Goal: Task Accomplishment & Management: Complete application form

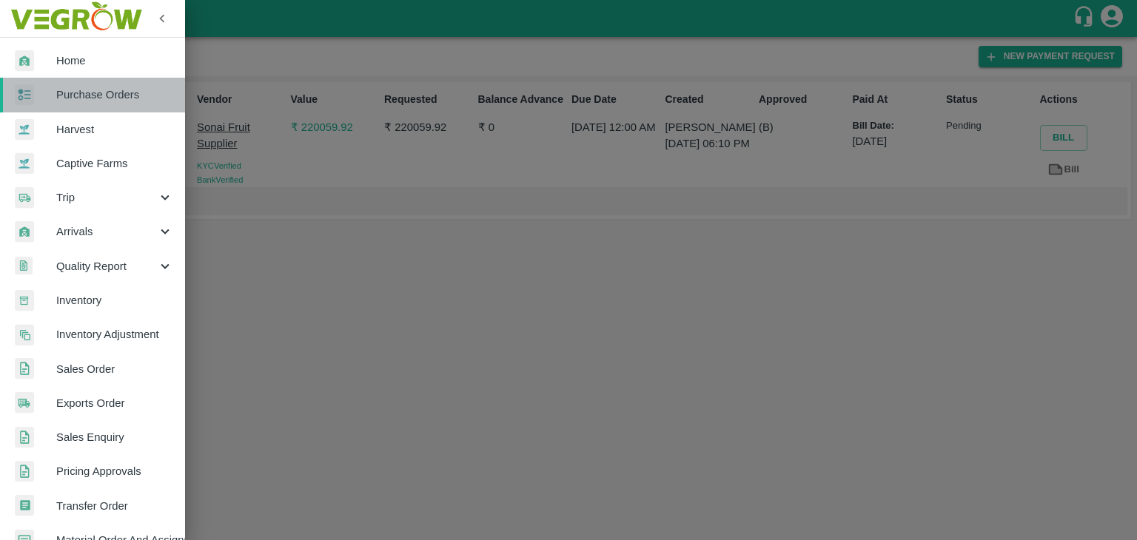
click at [99, 90] on span "Purchase Orders" at bounding box center [114, 95] width 117 height 16
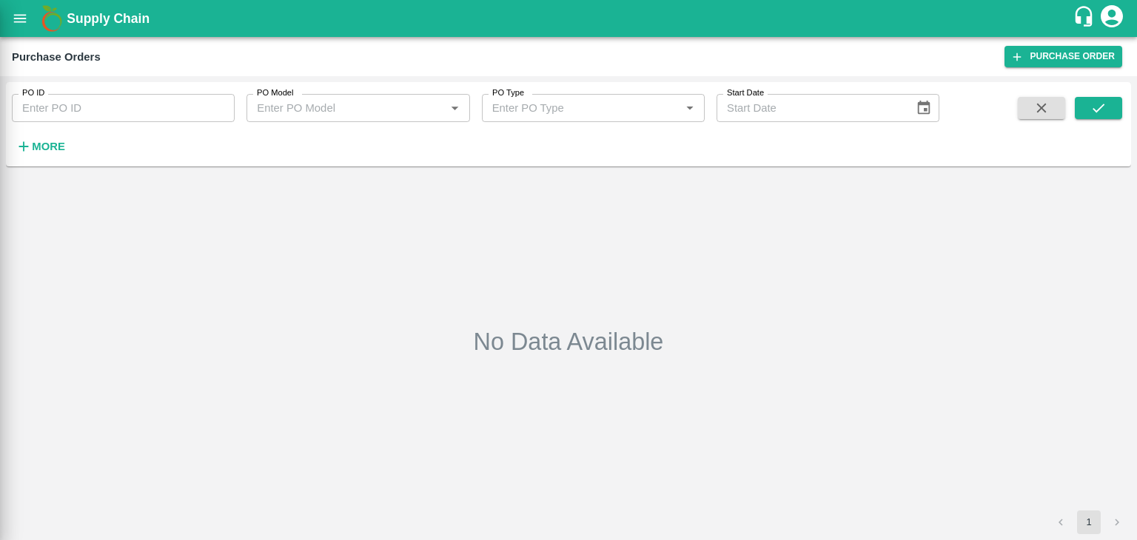
click at [164, 101] on div at bounding box center [568, 270] width 1137 height 540
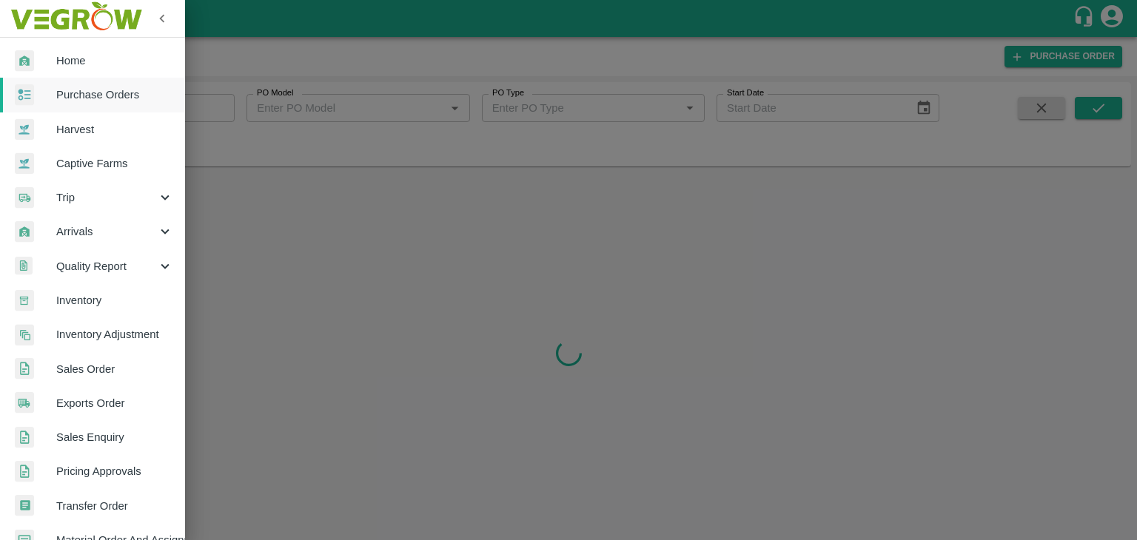
click at [224, 103] on div at bounding box center [568, 270] width 1137 height 540
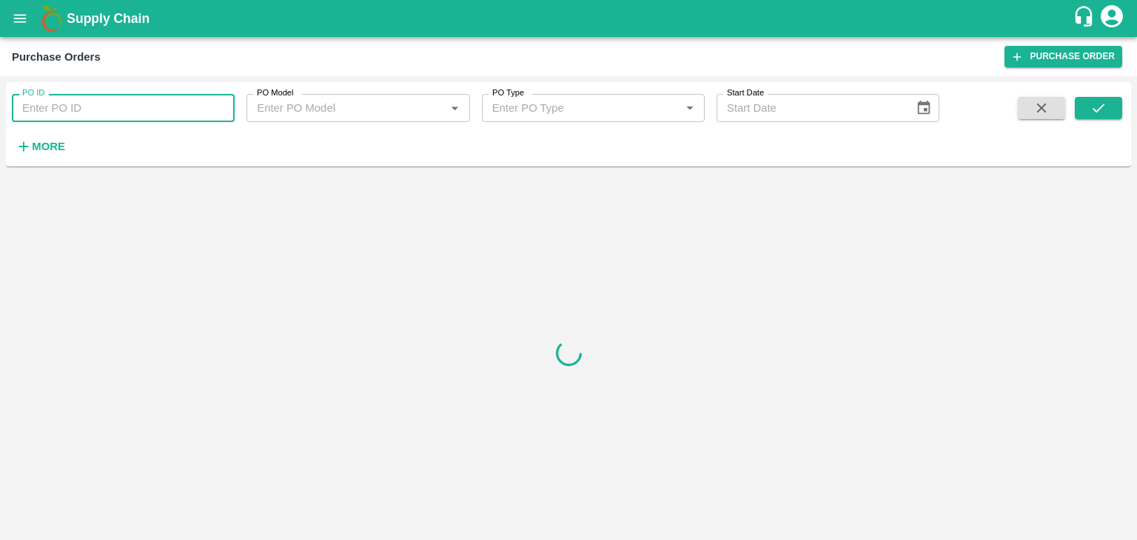
click at [217, 103] on input "PO ID" at bounding box center [123, 108] width 223 height 28
paste input "176067"
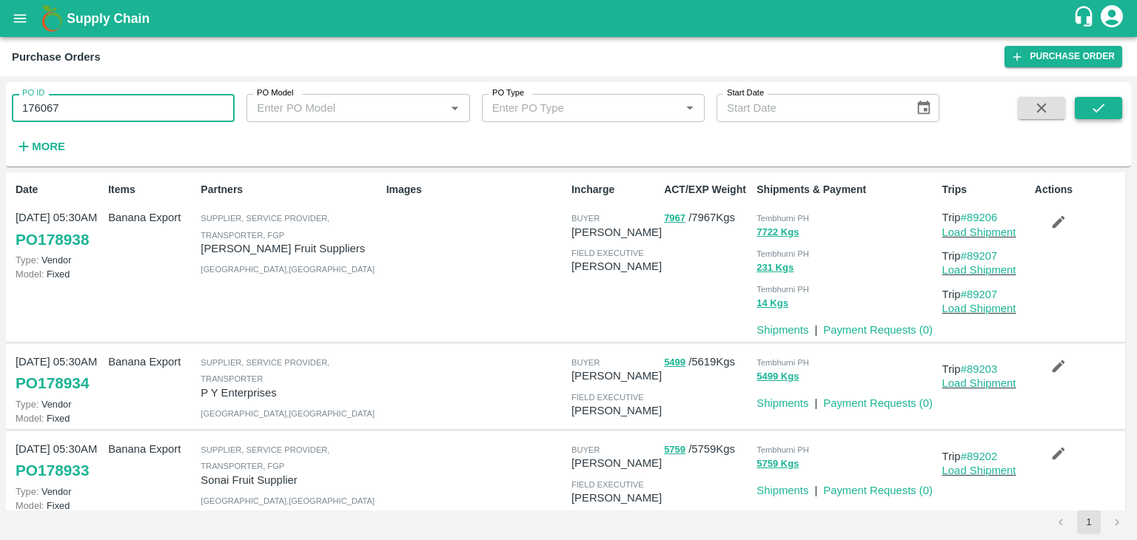
type input "176067"
click at [1112, 103] on button "submit" at bounding box center [1098, 108] width 47 height 22
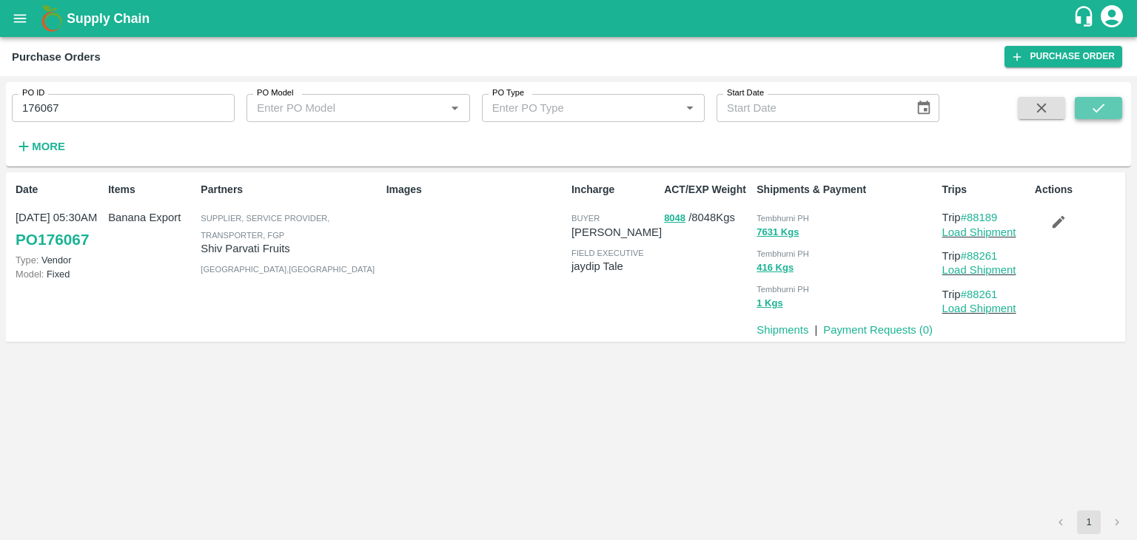
click at [1112, 103] on button "submit" at bounding box center [1098, 108] width 47 height 22
click at [858, 330] on link "Payment Requests ( 0 )" at bounding box center [878, 330] width 110 height 12
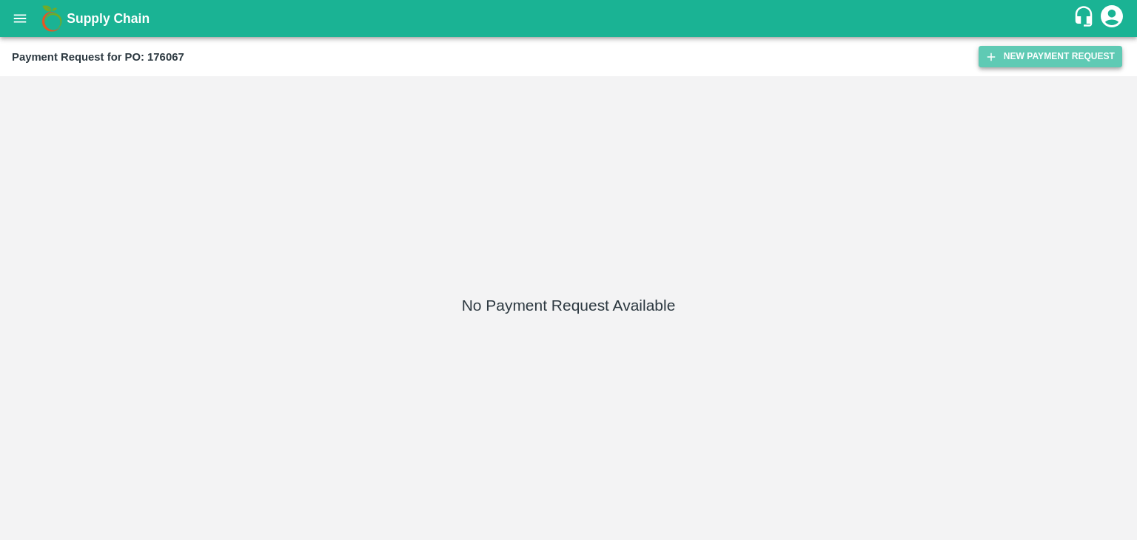
click at [1004, 60] on button "New Payment Request" at bounding box center [1050, 56] width 144 height 21
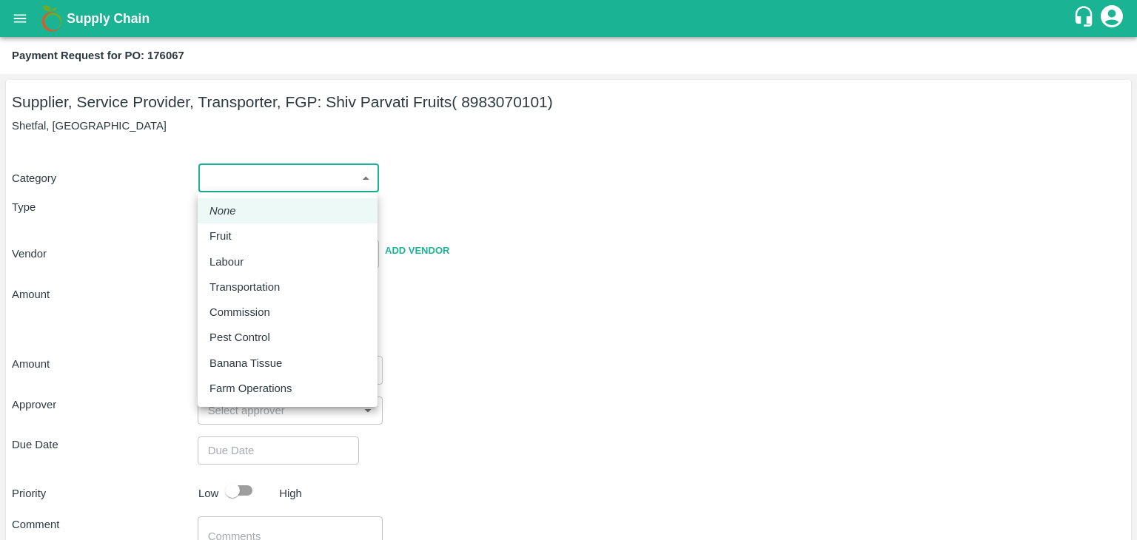
drag, startPoint x: 219, startPoint y: 176, endPoint x: 233, endPoint y: 223, distance: 48.7
click at [233, 223] on body "Supply Chain Payment Request for PO: 176067 Supplier, Service Provider, Transpo…" at bounding box center [568, 270] width 1137 height 540
click at [233, 223] on li "None" at bounding box center [288, 210] width 180 height 25
click at [235, 182] on body "Supply Chain Payment Request for PO: 176067 Supplier, Service Provider, Transpo…" at bounding box center [568, 270] width 1137 height 540
click at [244, 237] on div "Fruit" at bounding box center [287, 236] width 156 height 16
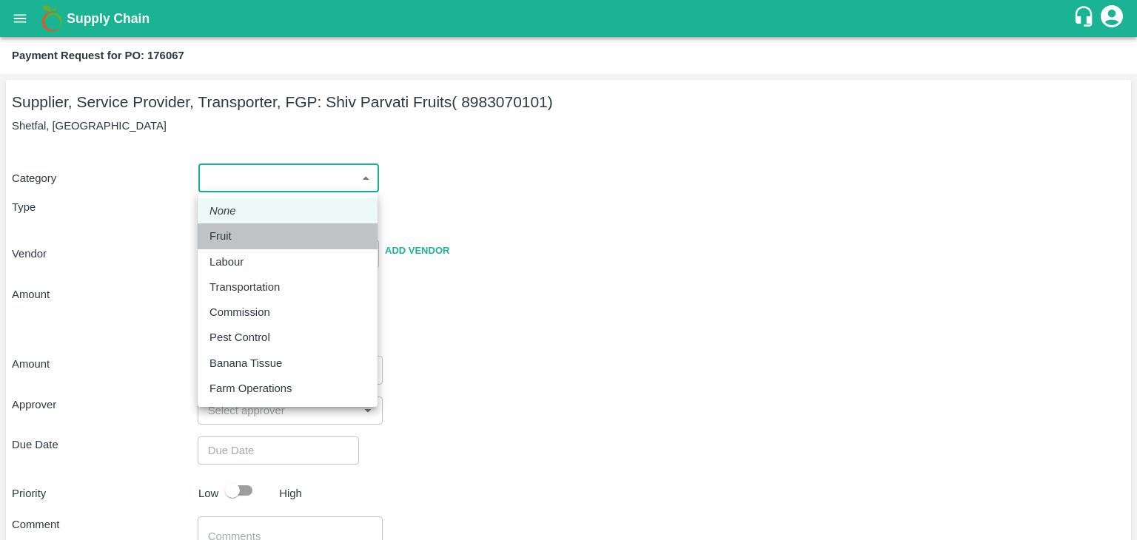
type input "1"
type input "Shiv Parvati Fruits - 8983070101(Supplier, Service Provider, Transporter, FGP)"
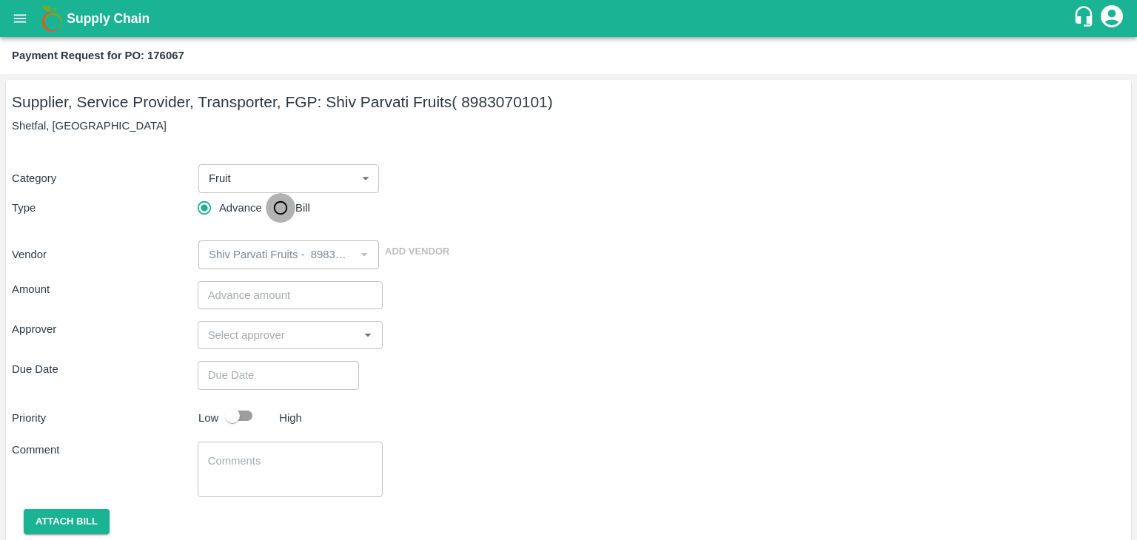
click at [275, 211] on input "Bill" at bounding box center [281, 208] width 30 height 30
radio input "true"
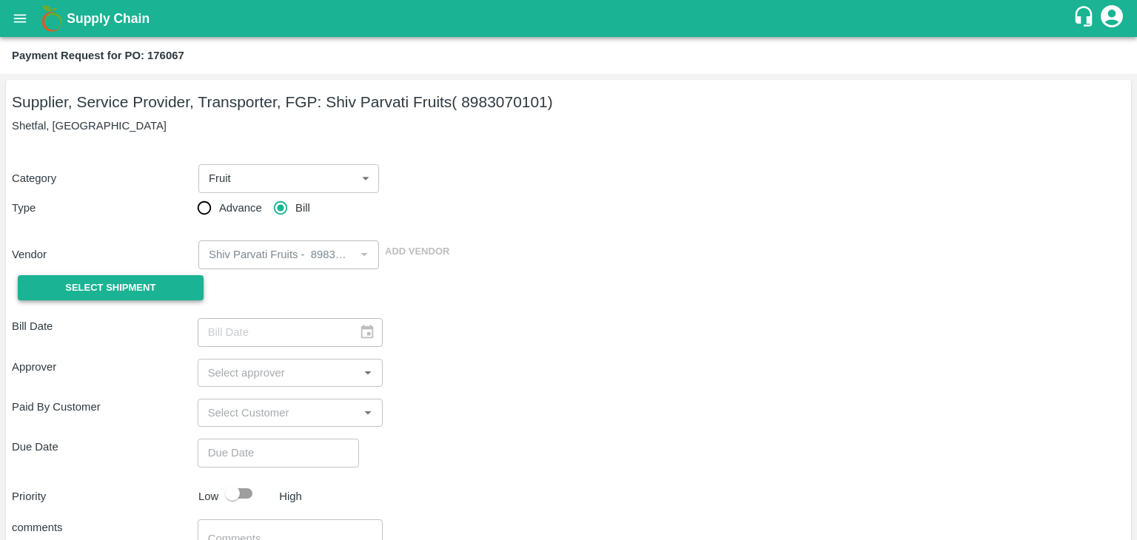
click at [111, 286] on span "Select Shipment" at bounding box center [110, 288] width 90 height 17
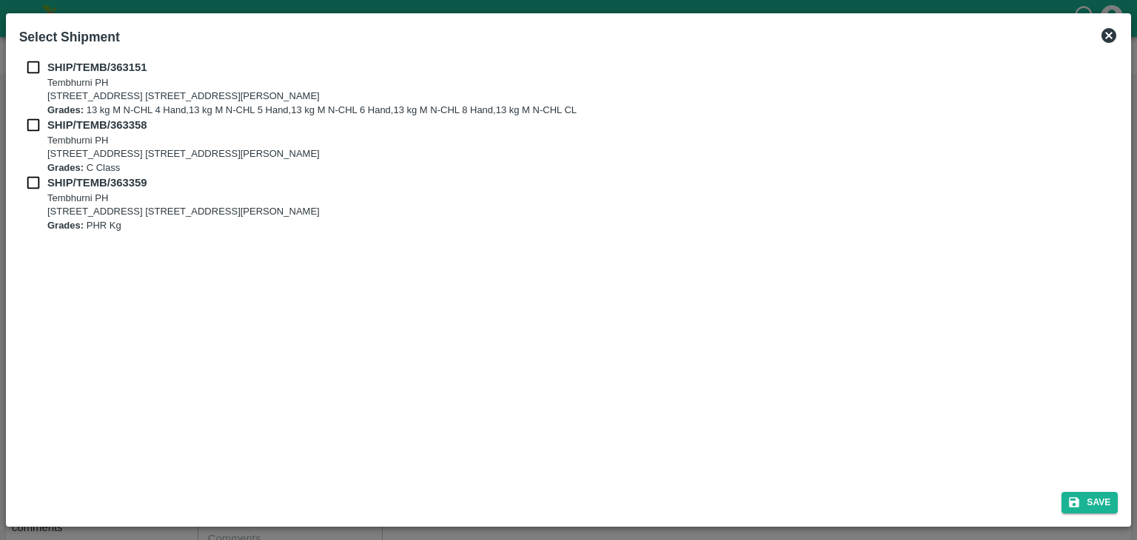
drag, startPoint x: 27, startPoint y: 58, endPoint x: 30, endPoint y: 70, distance: 11.3
click at [30, 70] on div "SHIP/TEMB/363151 Tembhurni PH Tembhurni PH 205, PLOT NO. E-5, YASHSHREE INDUSTR…" at bounding box center [568, 266] width 1111 height 426
click at [30, 70] on input "checkbox" at bounding box center [33, 67] width 28 height 16
checkbox input "true"
click at [30, 121] on input "checkbox" at bounding box center [33, 125] width 28 height 16
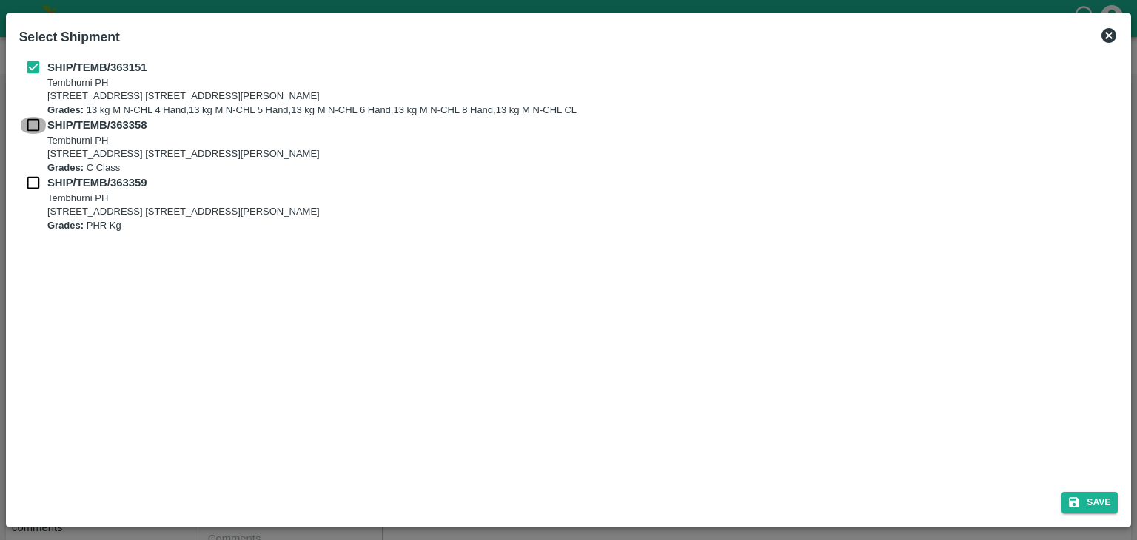
checkbox input "true"
click at [30, 178] on input "checkbox" at bounding box center [33, 183] width 28 height 16
checkbox input "true"
click at [1089, 502] on button "Save" at bounding box center [1089, 502] width 56 height 21
type input "15/09/2025"
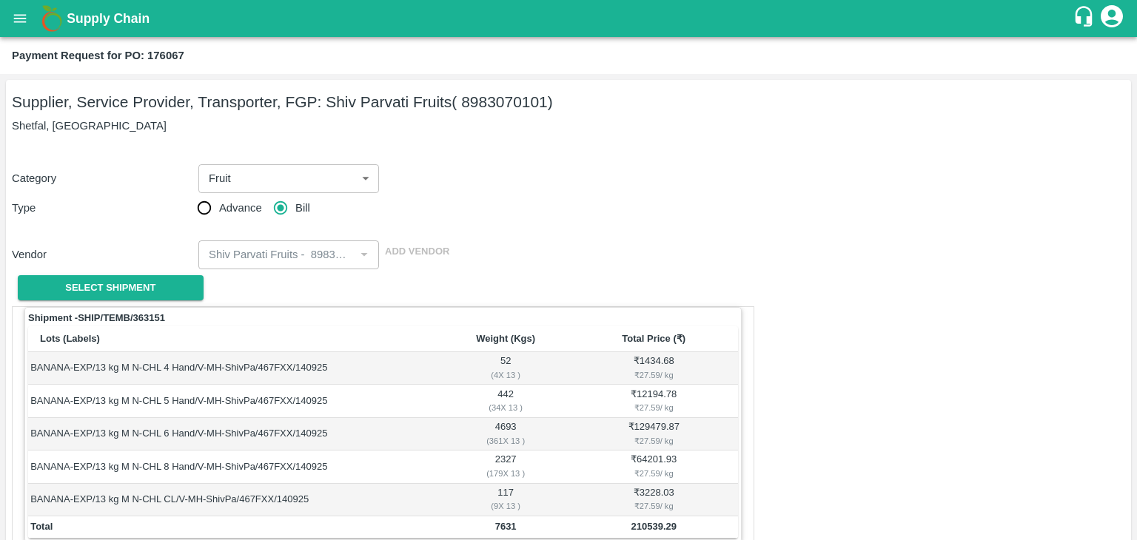
scroll to position [725, 0]
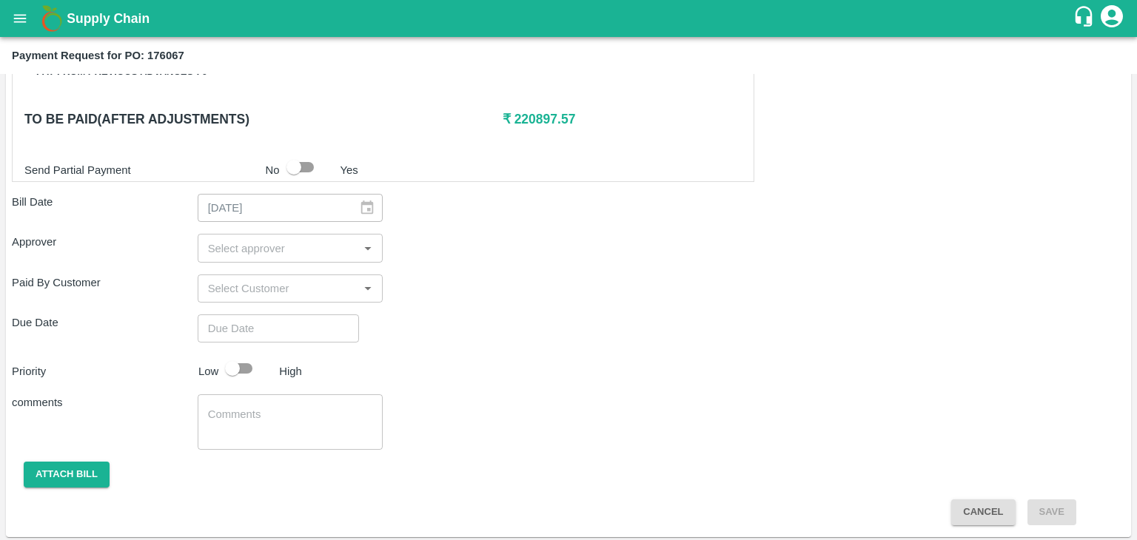
click at [301, 249] on input "input" at bounding box center [278, 247] width 152 height 19
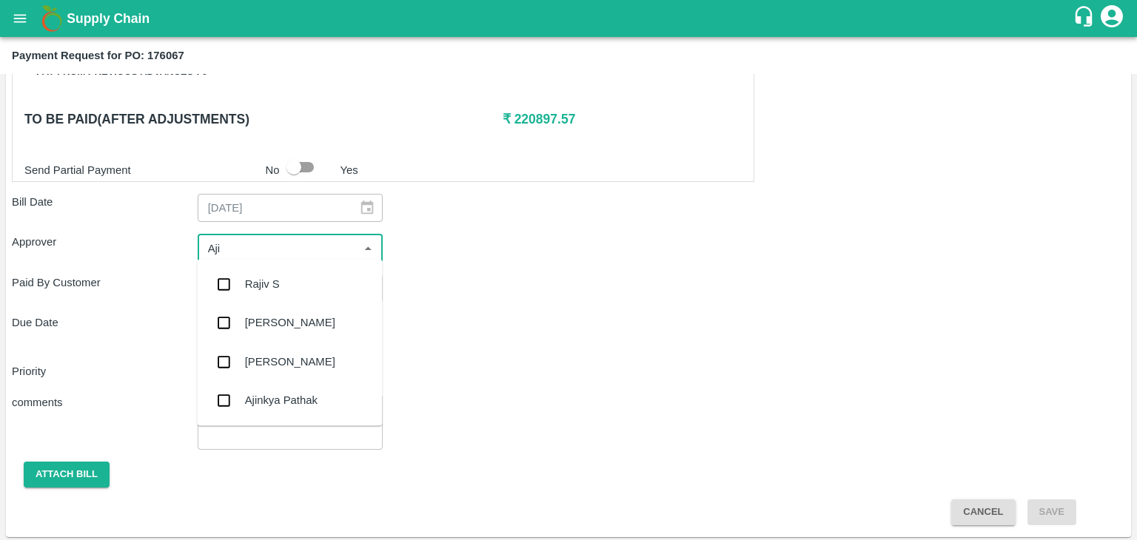
type input "Ajit"
click at [286, 282] on div "[PERSON_NAME]" at bounding box center [290, 284] width 90 height 16
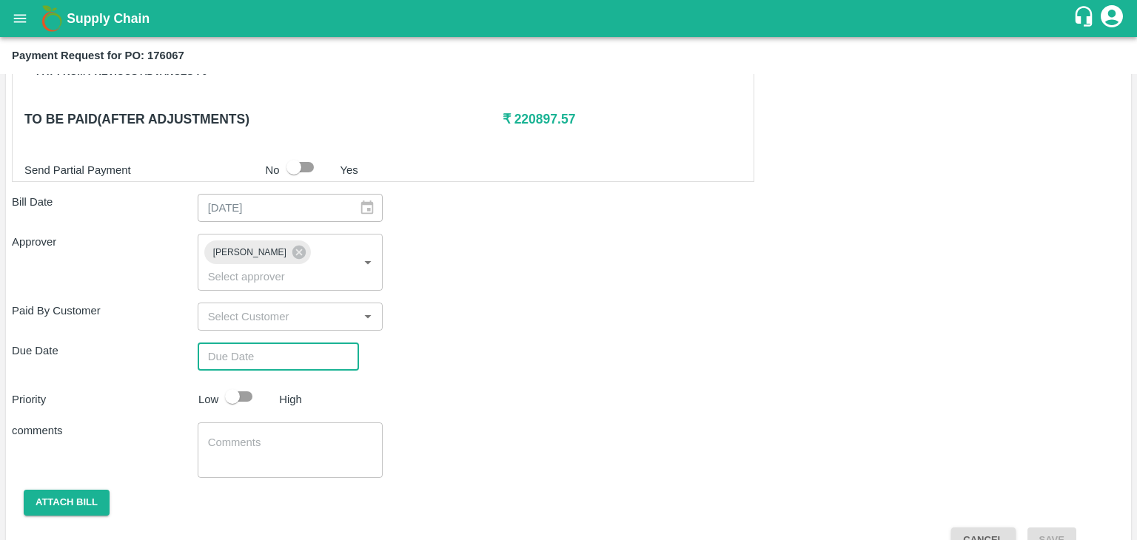
type input "DD/MM/YYYY hh:mm aa"
click at [300, 343] on input "DD/MM/YYYY hh:mm aa" at bounding box center [273, 357] width 151 height 28
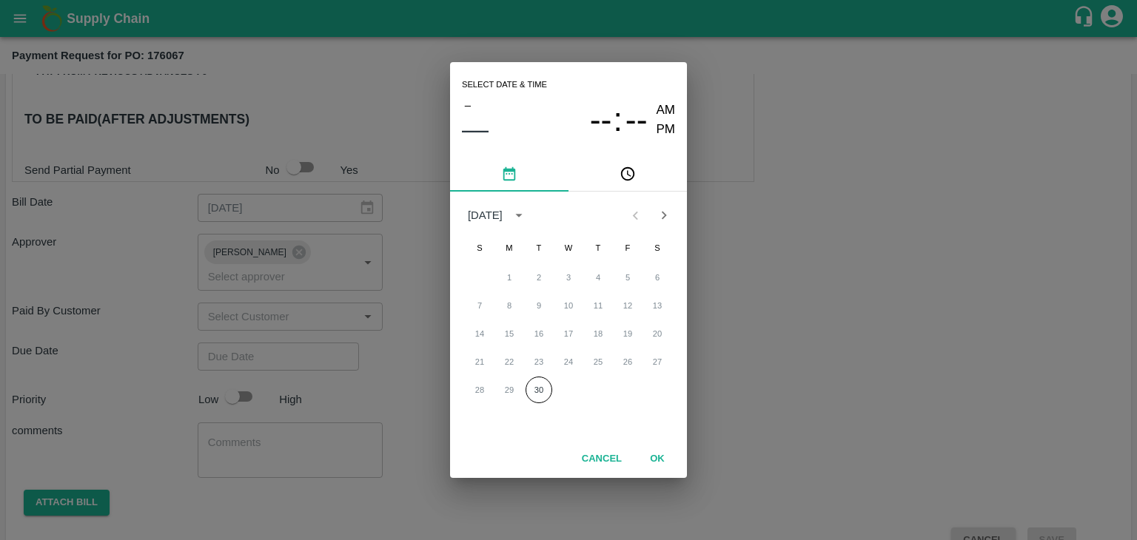
click at [552, 390] on div "28 29 30" at bounding box center [568, 390] width 237 height 27
click at [545, 389] on button "30" at bounding box center [538, 390] width 27 height 27
type input "30/09/2025 12:00 AM"
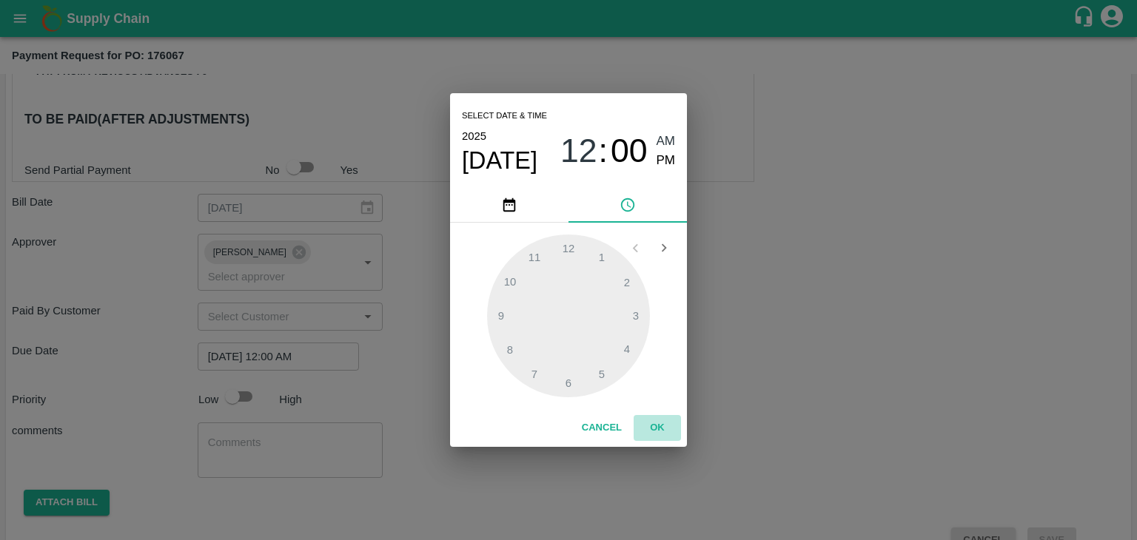
click at [656, 426] on button "OK" at bounding box center [657, 428] width 47 height 26
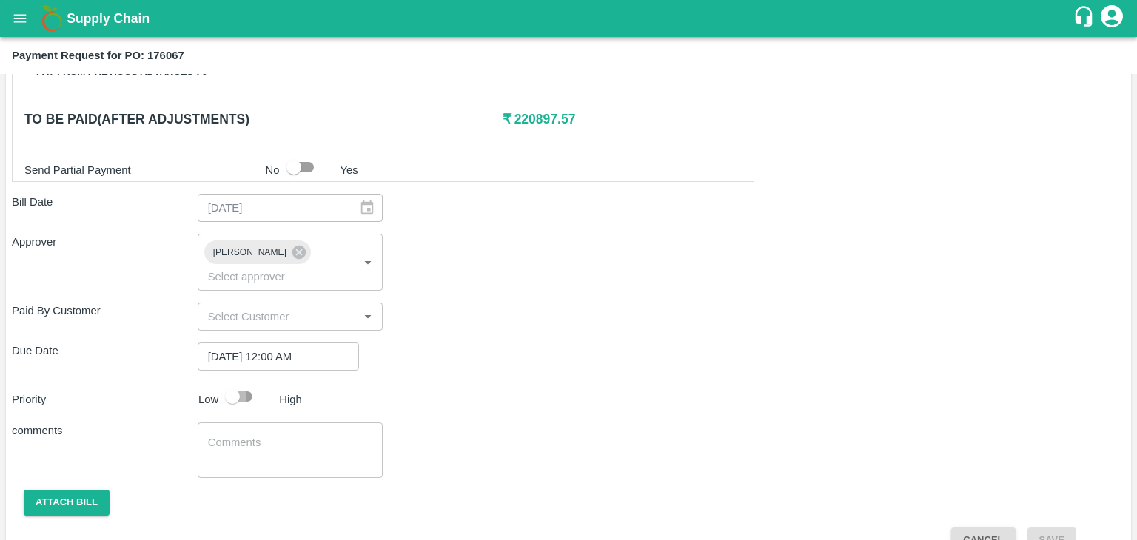
click at [251, 383] on input "checkbox" at bounding box center [232, 397] width 84 height 28
checkbox input "true"
click at [298, 435] on textarea at bounding box center [290, 450] width 165 height 31
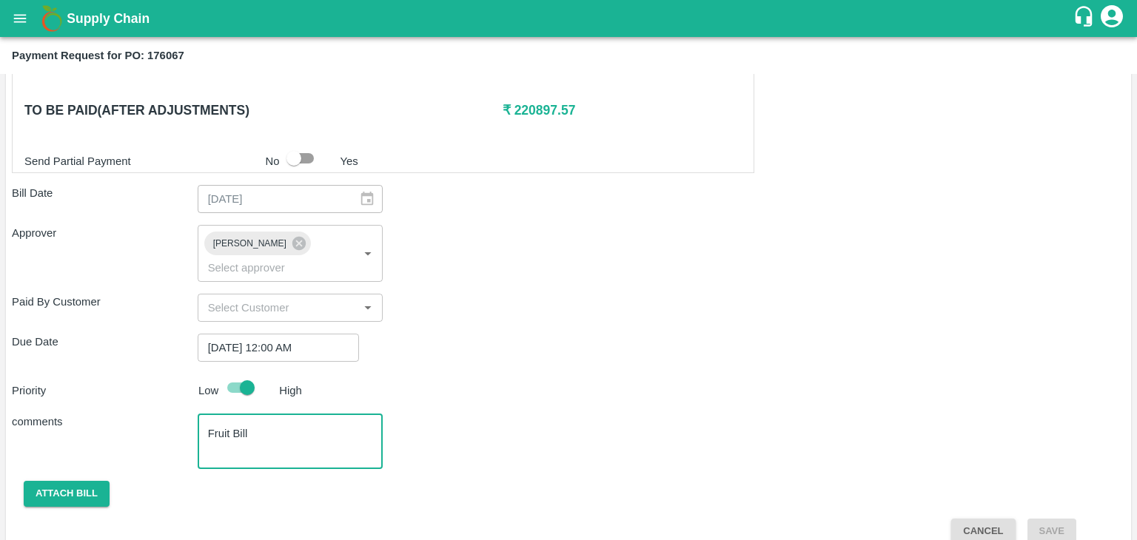
type textarea "Fruit Bill"
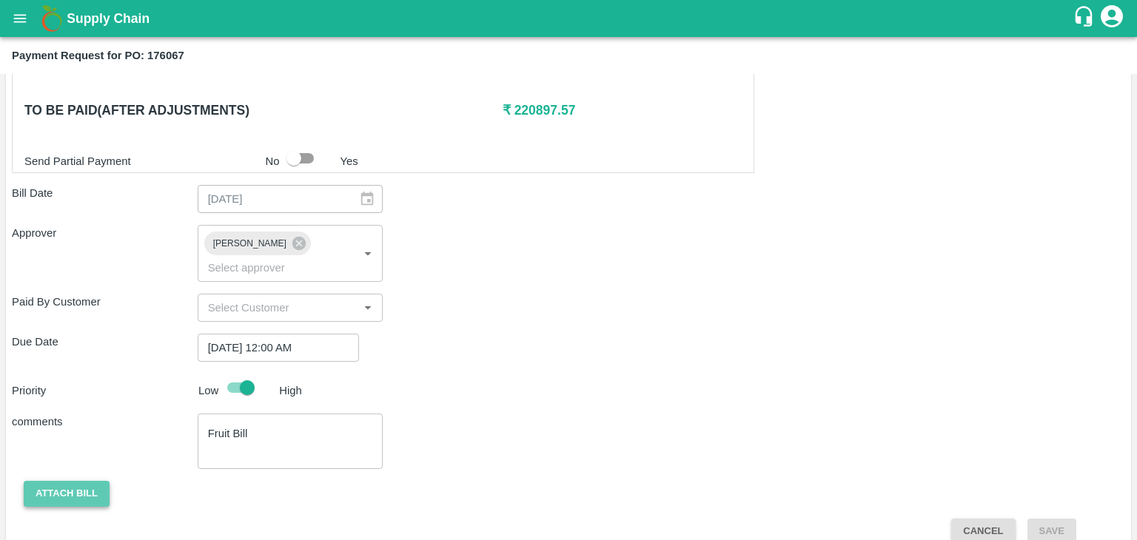
click at [57, 481] on button "Attach bill" at bounding box center [67, 494] width 86 height 26
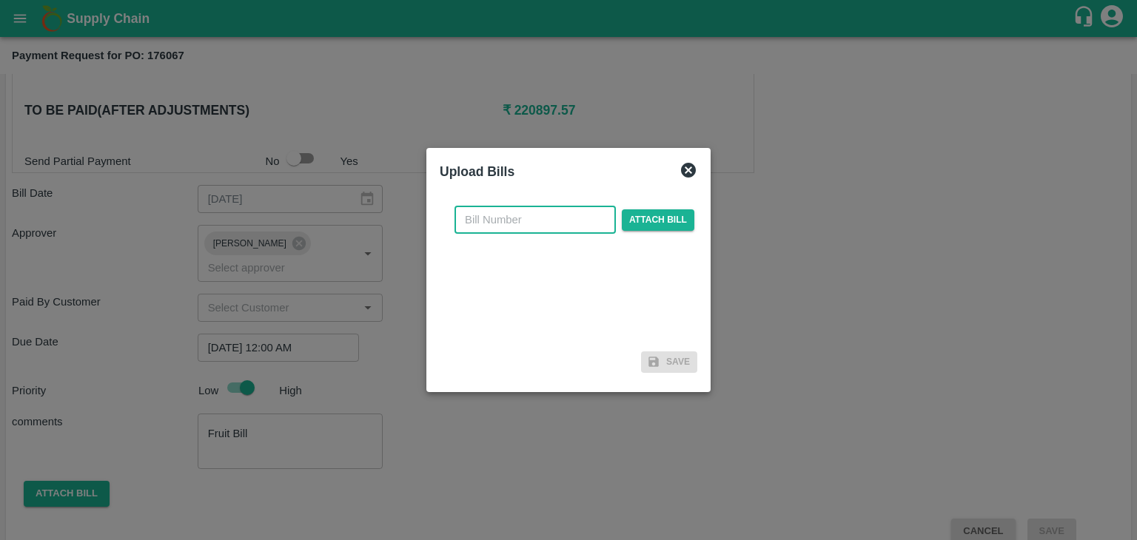
click at [530, 220] on input "text" at bounding box center [534, 220] width 161 height 28
type input "635"
click at [654, 215] on span "Attach bill" at bounding box center [658, 219] width 73 height 21
click at [0, 0] on input "Attach bill" at bounding box center [0, 0] width 0 height 0
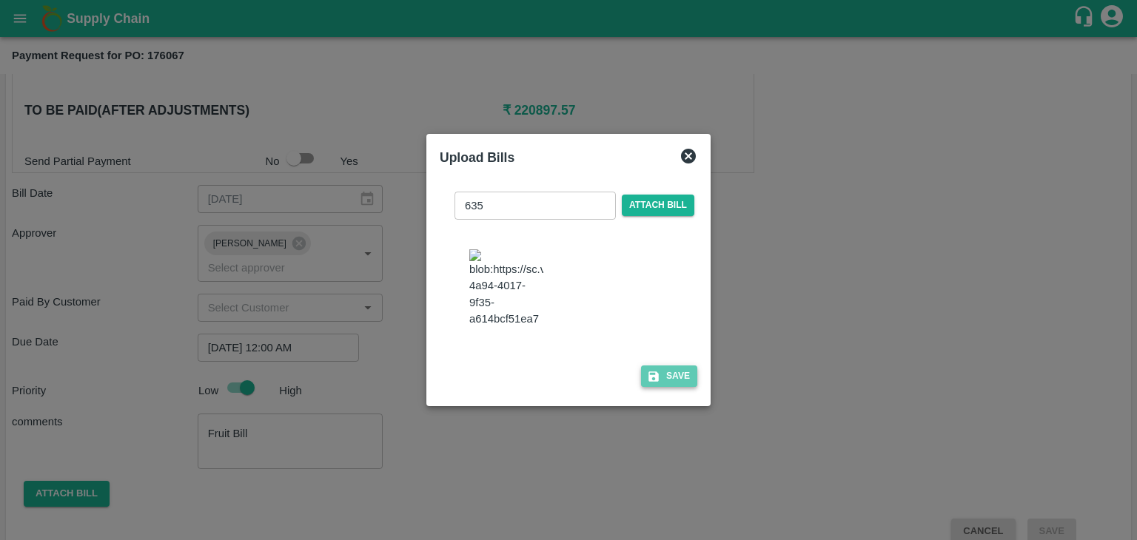
click at [664, 384] on button "Save" at bounding box center [669, 376] width 56 height 21
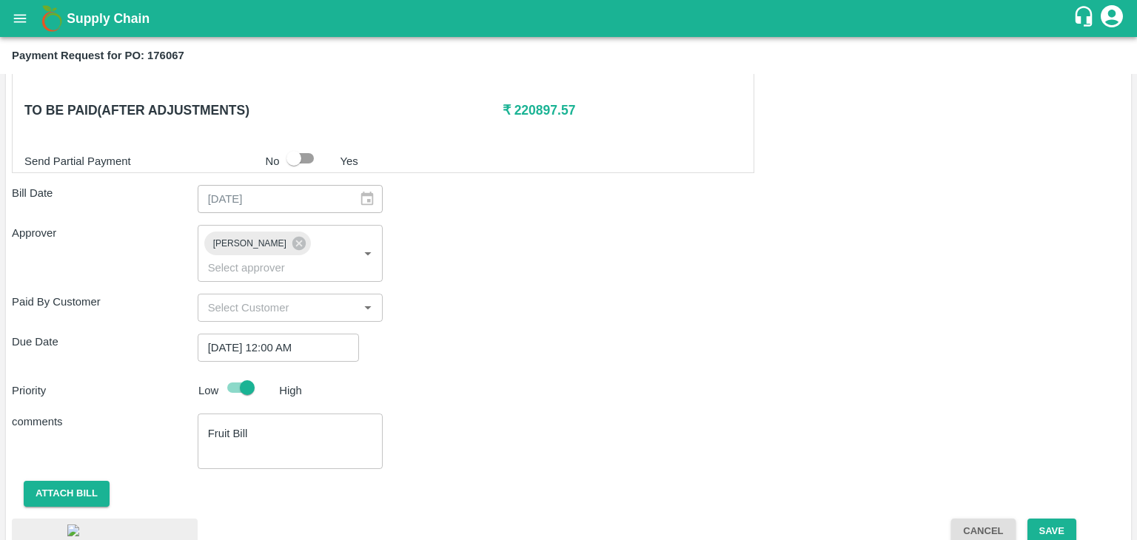
scroll to position [824, 0]
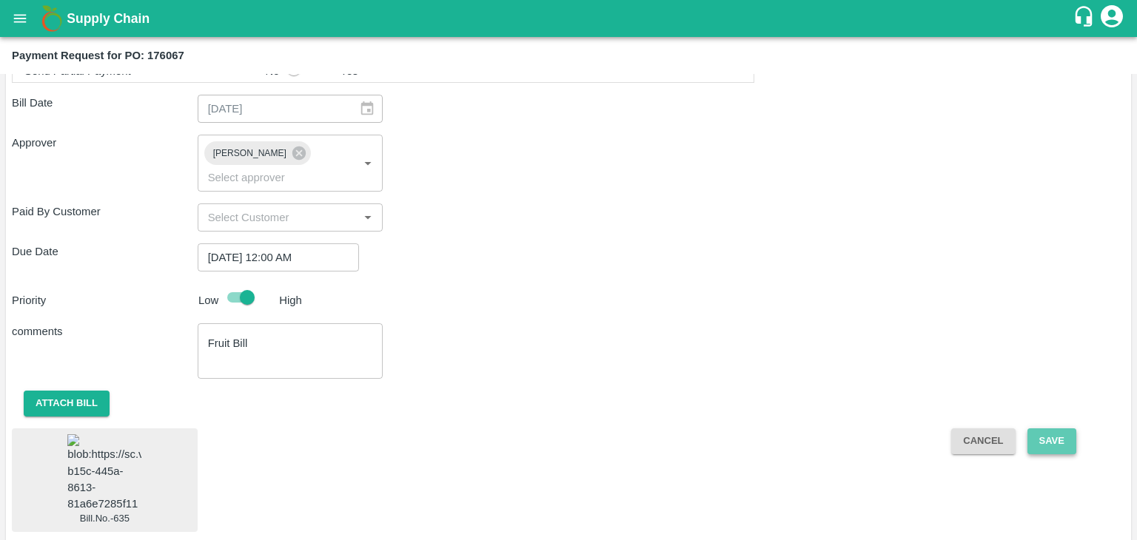
click at [1029, 429] on button "Save" at bounding box center [1051, 442] width 49 height 26
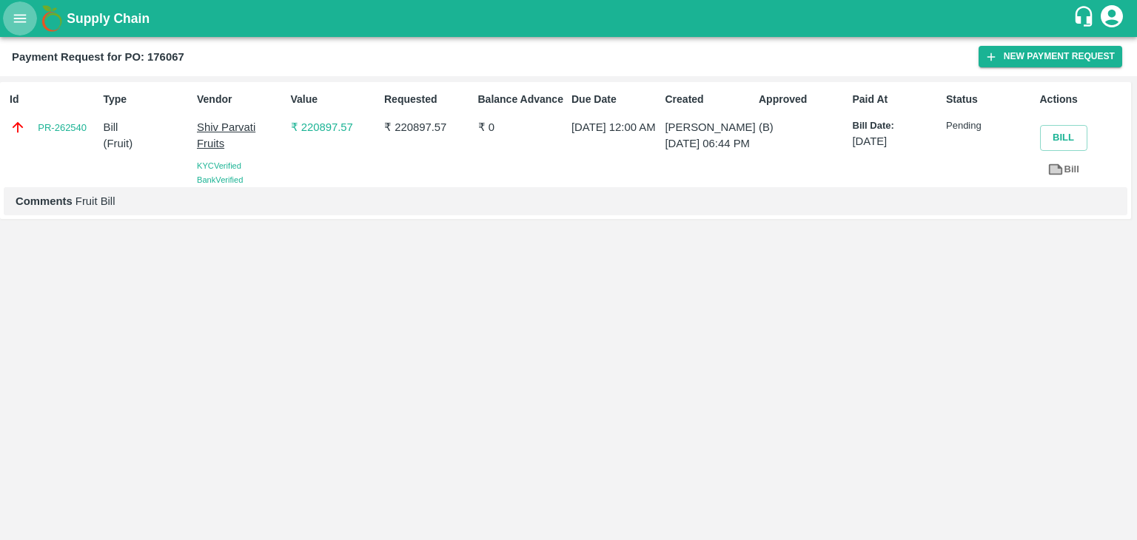
click at [6, 19] on button "open drawer" at bounding box center [20, 18] width 34 height 34
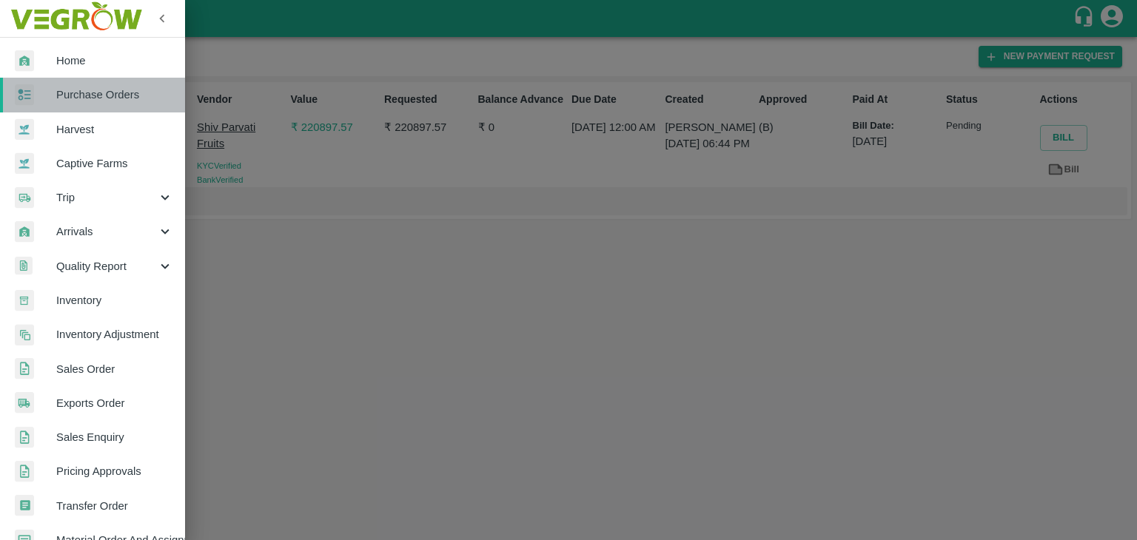
click at [104, 92] on span "Purchase Orders" at bounding box center [114, 95] width 117 height 16
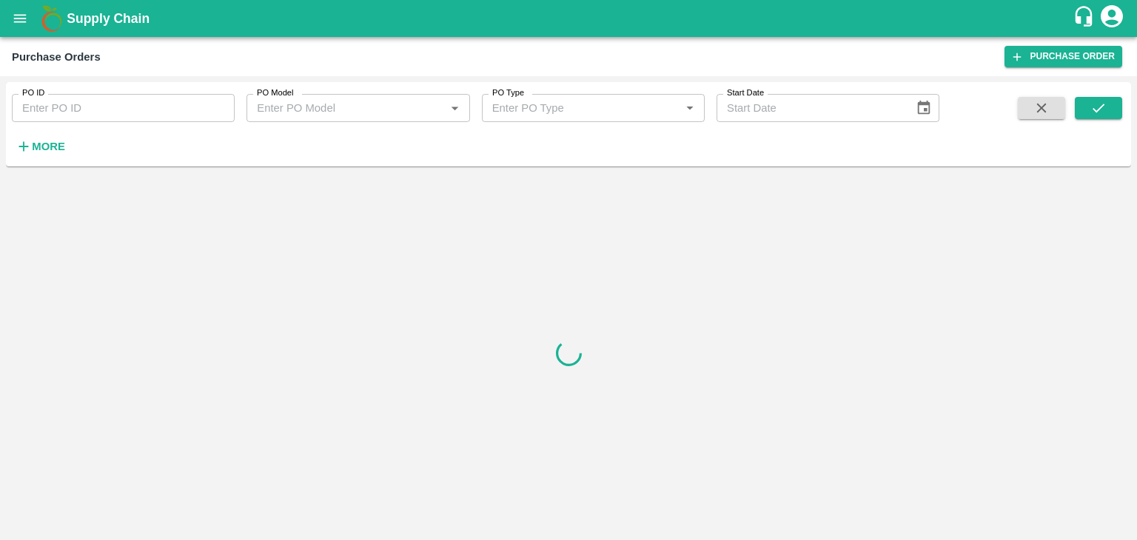
click at [179, 110] on input "PO ID" at bounding box center [123, 108] width 223 height 28
paste input "176149"
type input "176149"
click at [1105, 110] on icon "submit" at bounding box center [1098, 108] width 16 height 16
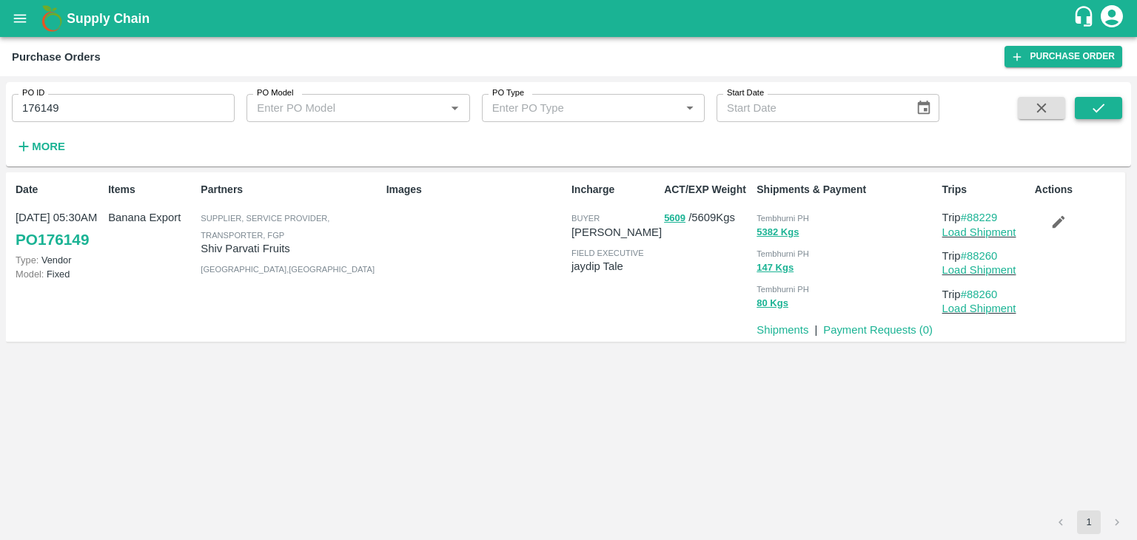
click at [1105, 110] on icon "submit" at bounding box center [1098, 108] width 16 height 16
click at [861, 330] on link "Payment Requests ( 0 )" at bounding box center [878, 330] width 110 height 12
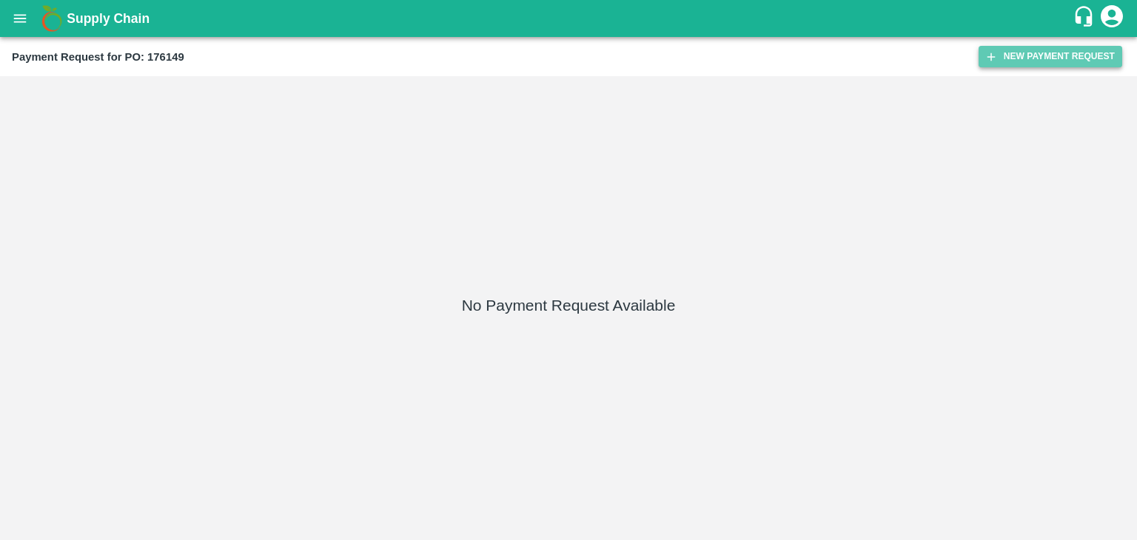
click at [1015, 50] on button "New Payment Request" at bounding box center [1050, 56] width 144 height 21
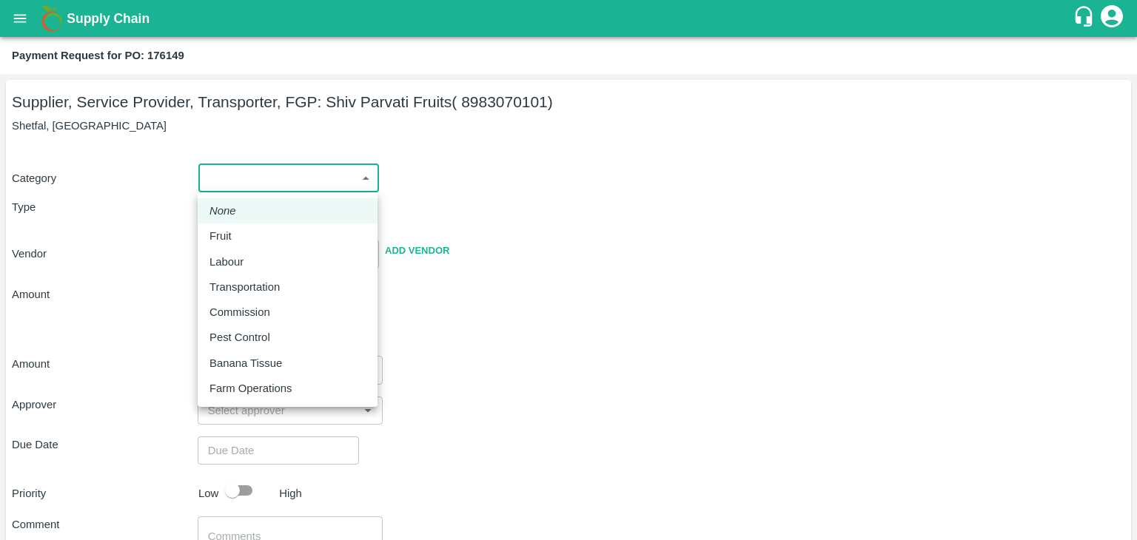
drag, startPoint x: 225, startPoint y: 176, endPoint x: 246, endPoint y: 233, distance: 60.9
click at [246, 233] on body "Supply Chain Payment Request for PO: 176149 Supplier, Service Provider, Transpo…" at bounding box center [568, 270] width 1137 height 540
click at [246, 233] on div "Fruit" at bounding box center [287, 236] width 156 height 16
type input "1"
type input "Shiv Parvati Fruits - 8983070101(Supplier, Service Provider, Transporter, FGP)"
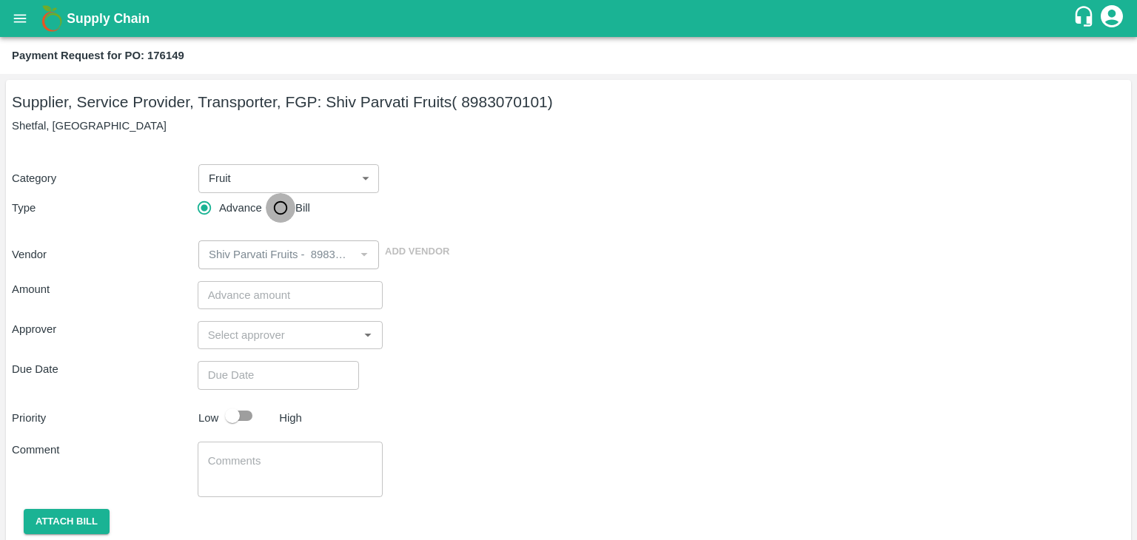
click at [286, 193] on input "Bill" at bounding box center [281, 208] width 30 height 30
radio input "true"
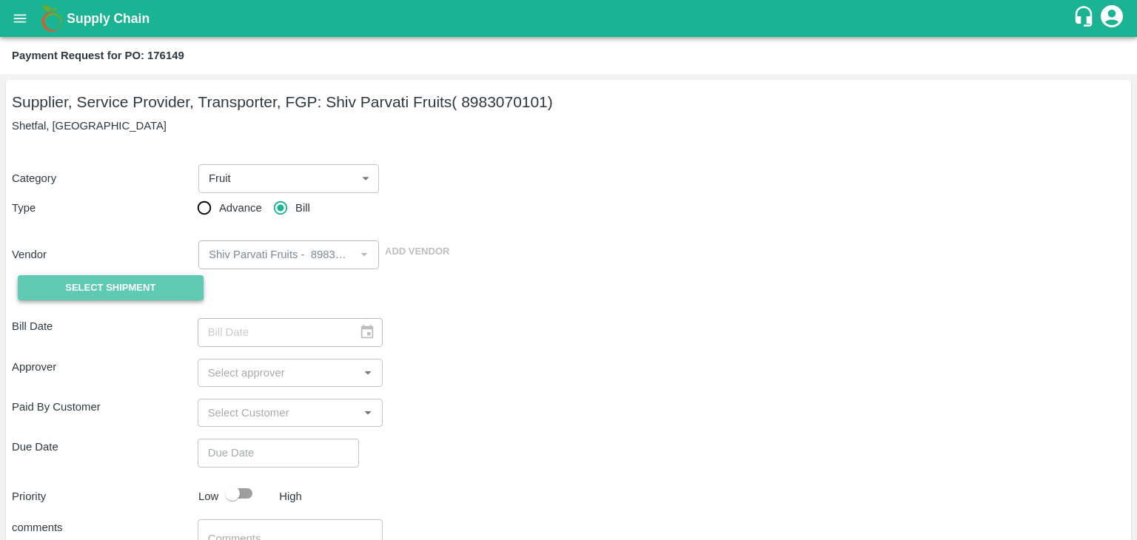
click at [130, 282] on span "Select Shipment" at bounding box center [110, 288] width 90 height 17
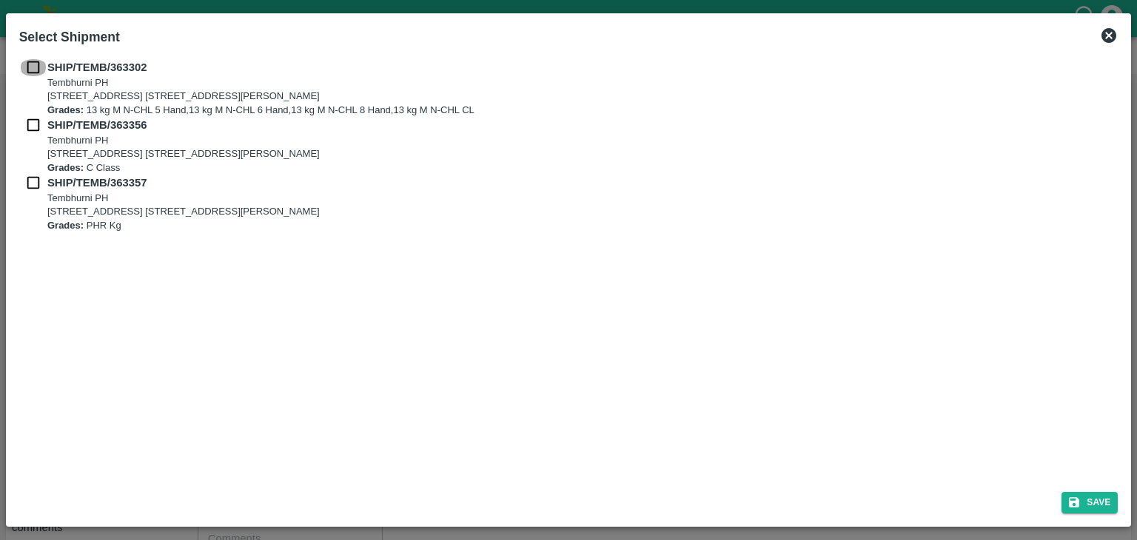
click at [30, 69] on input "checkbox" at bounding box center [33, 67] width 28 height 16
checkbox input "true"
click at [30, 125] on input "checkbox" at bounding box center [33, 125] width 28 height 16
checkbox input "true"
click at [28, 184] on input "checkbox" at bounding box center [33, 183] width 28 height 16
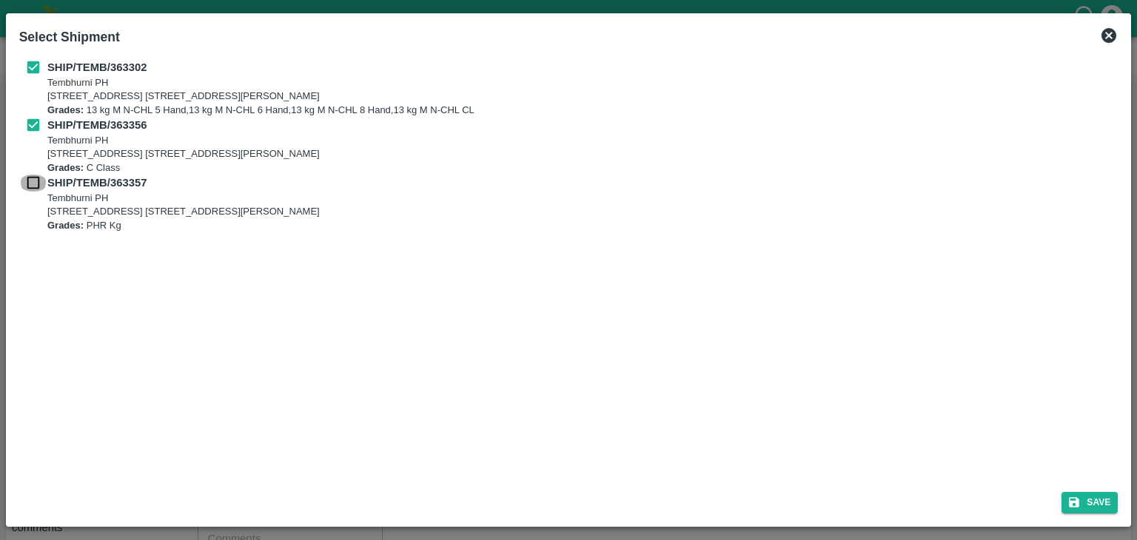
checkbox input "true"
click at [1101, 501] on button "Save" at bounding box center [1089, 502] width 56 height 21
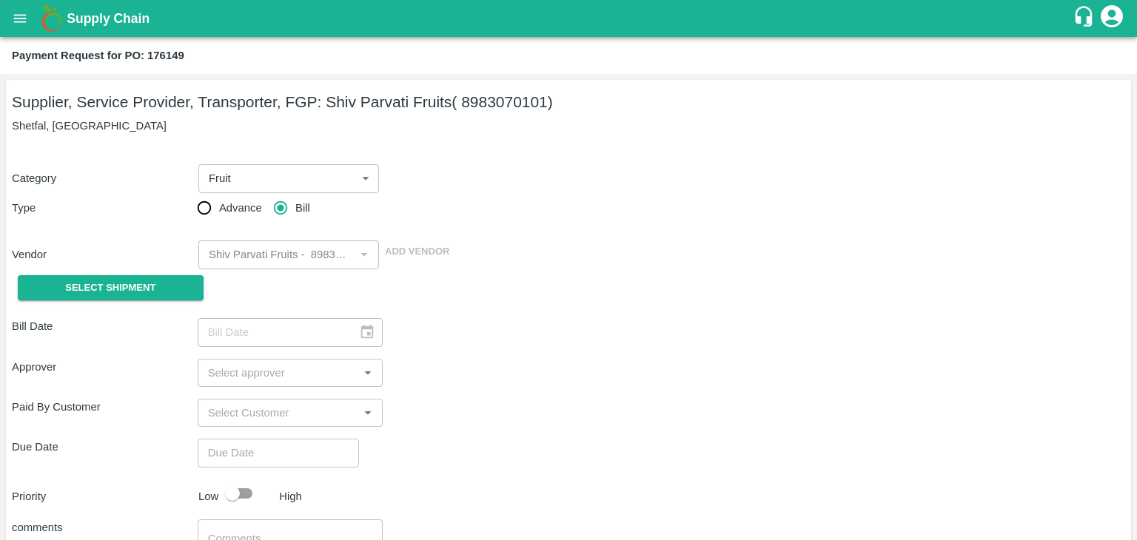
type input "15/09/2025"
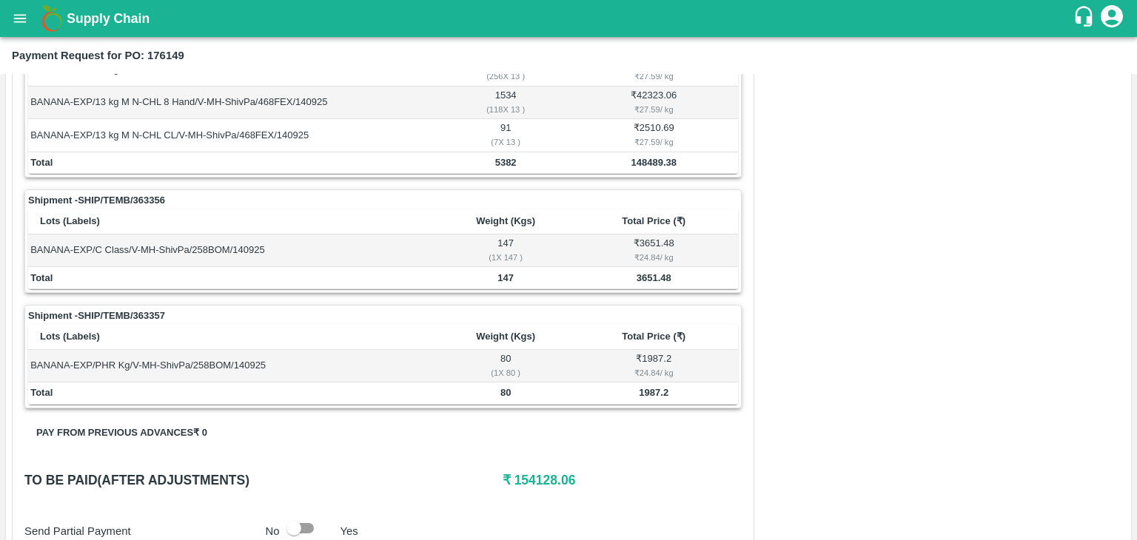
scroll to position [693, 0]
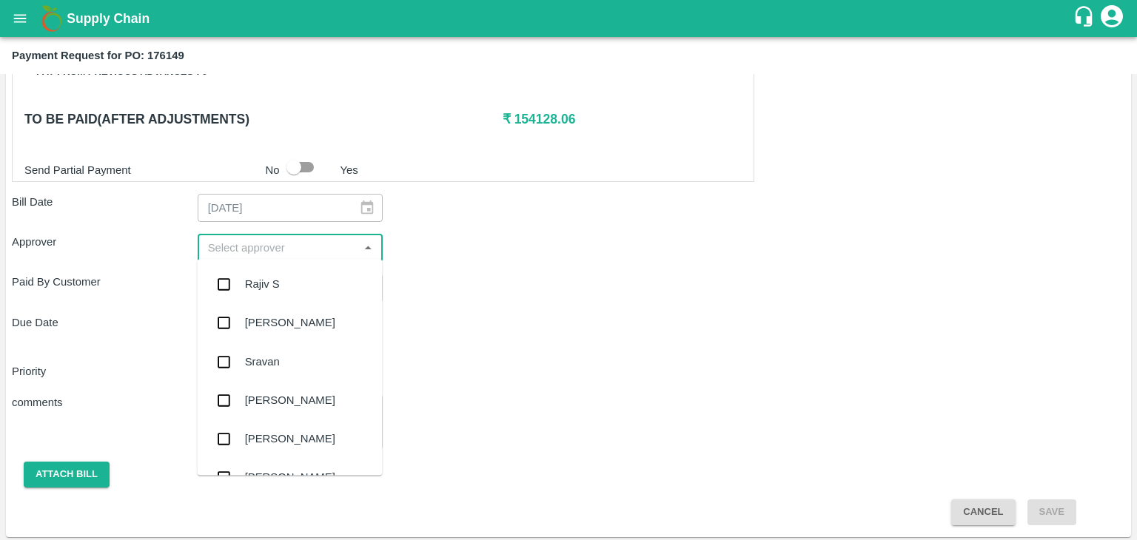
click at [281, 248] on input "input" at bounding box center [278, 247] width 152 height 19
type input "Ajit"
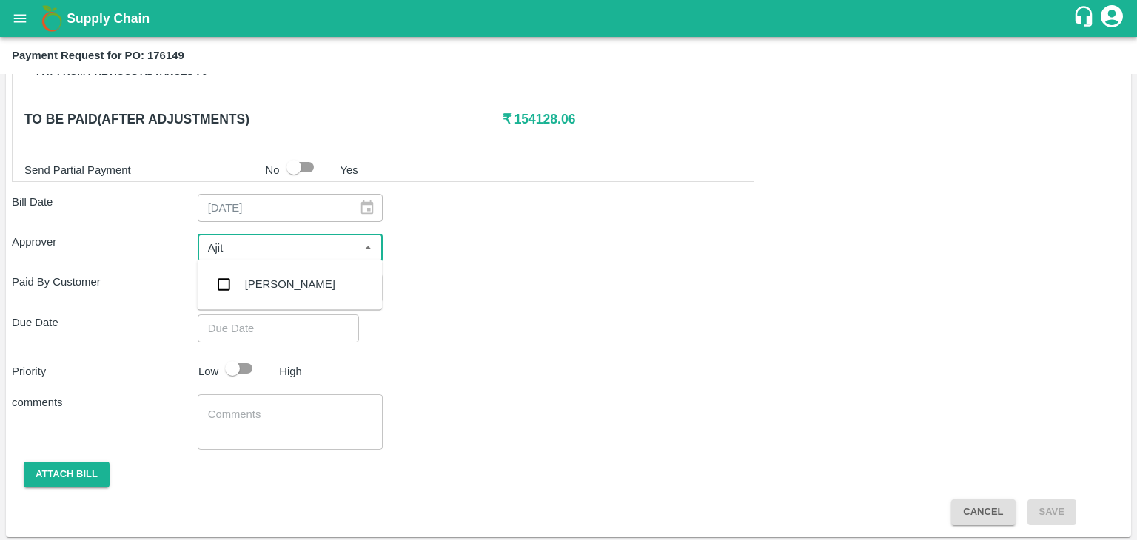
click at [290, 284] on div "[PERSON_NAME]" at bounding box center [289, 284] width 185 height 38
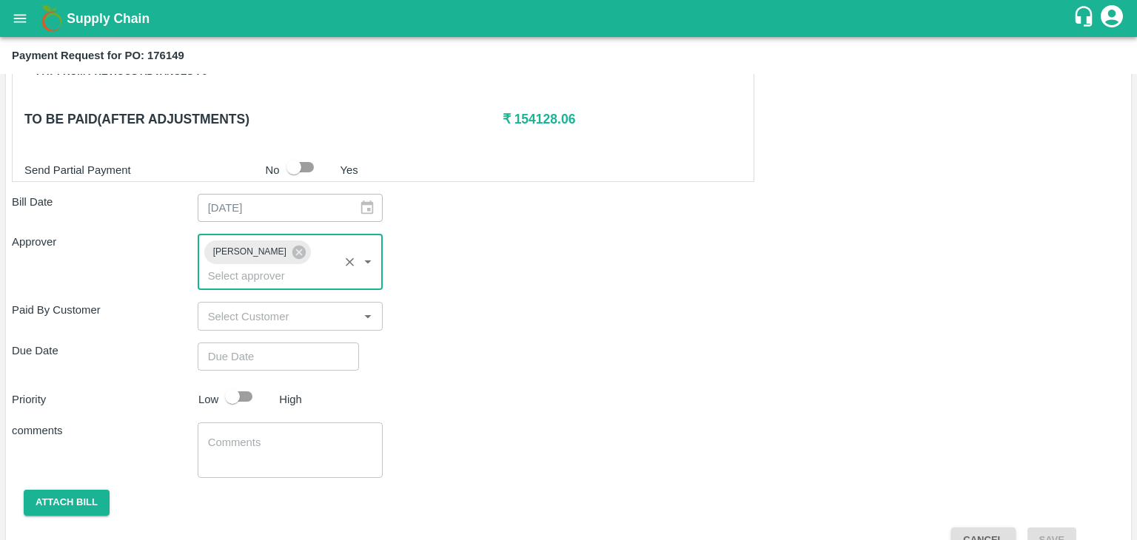
type input "DD/MM/YYYY hh:mm aa"
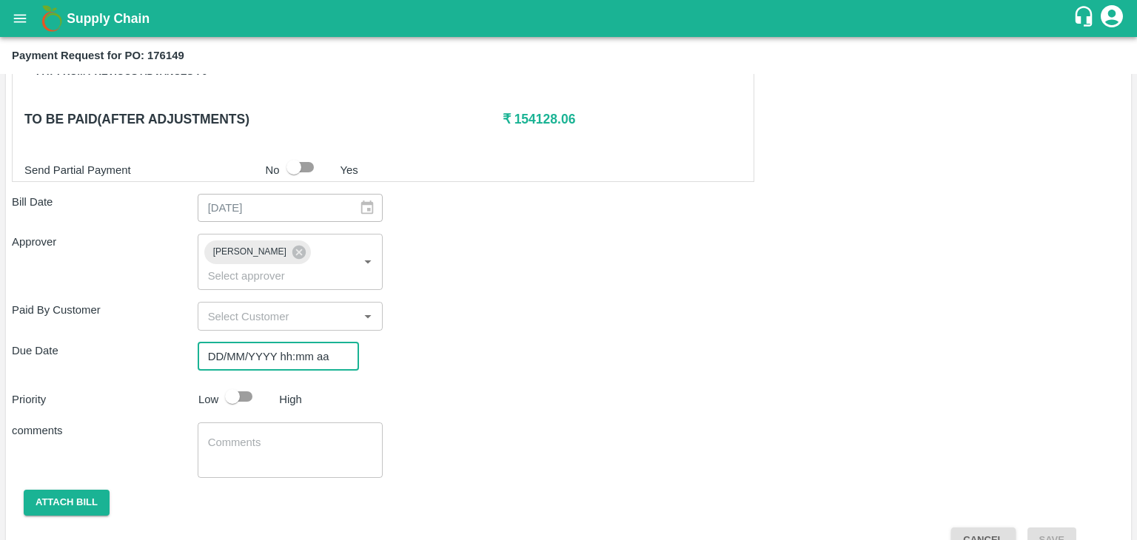
click at [312, 343] on input "DD/MM/YYYY hh:mm aa" at bounding box center [273, 357] width 151 height 28
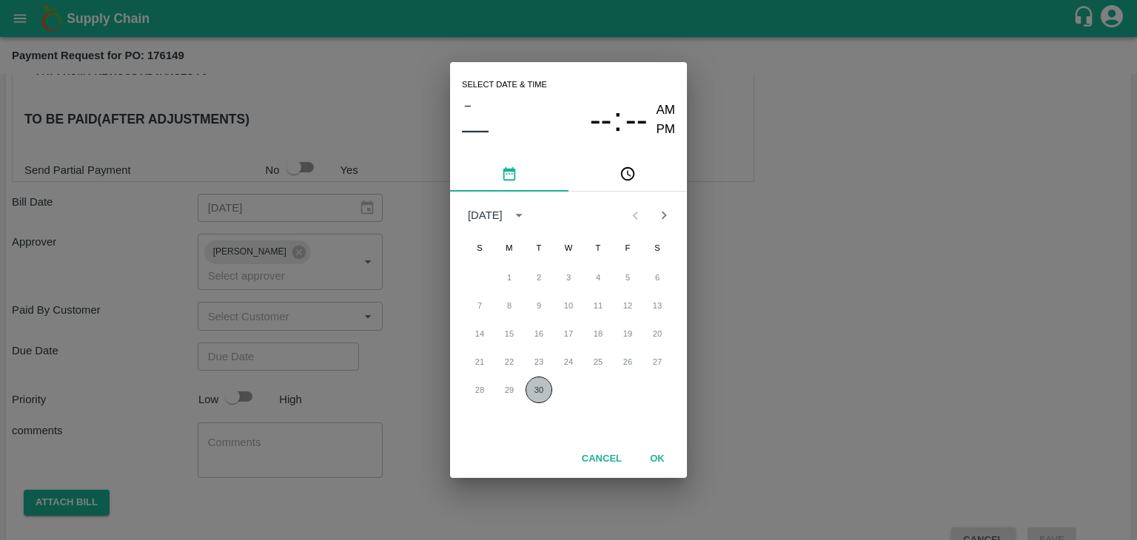
click at [548, 391] on button "30" at bounding box center [538, 390] width 27 height 27
type input "30/09/2025 12:00 AM"
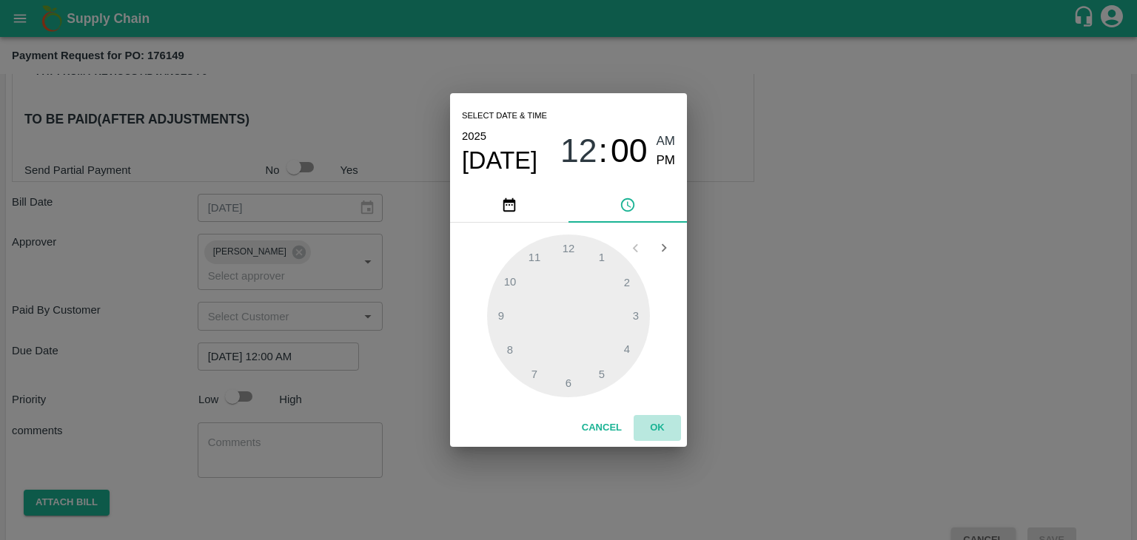
click at [639, 418] on button "OK" at bounding box center [657, 428] width 47 height 26
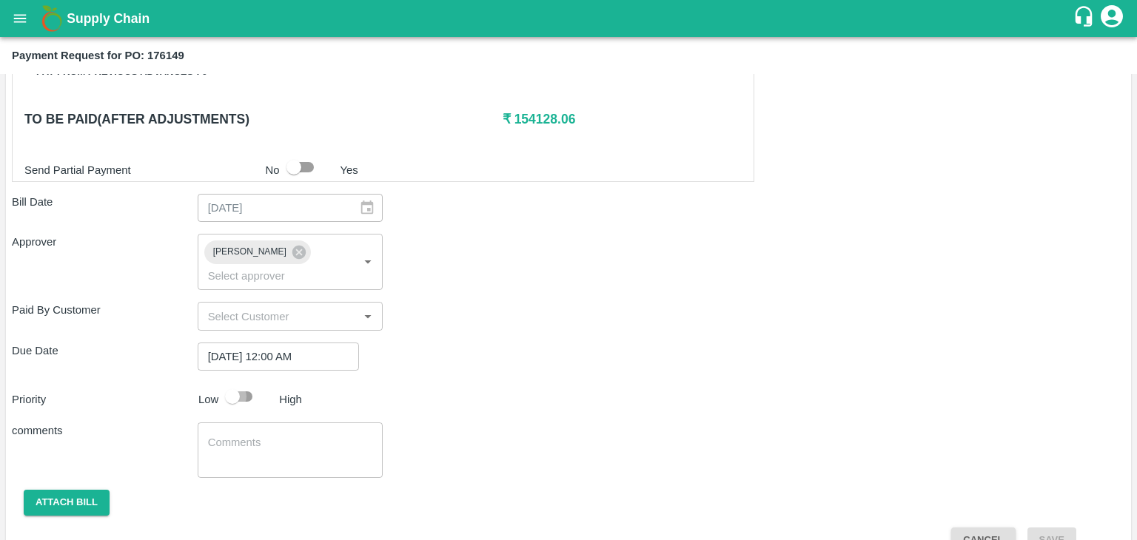
click at [249, 383] on input "checkbox" at bounding box center [232, 397] width 84 height 28
checkbox input "true"
click at [281, 435] on textarea at bounding box center [290, 450] width 165 height 31
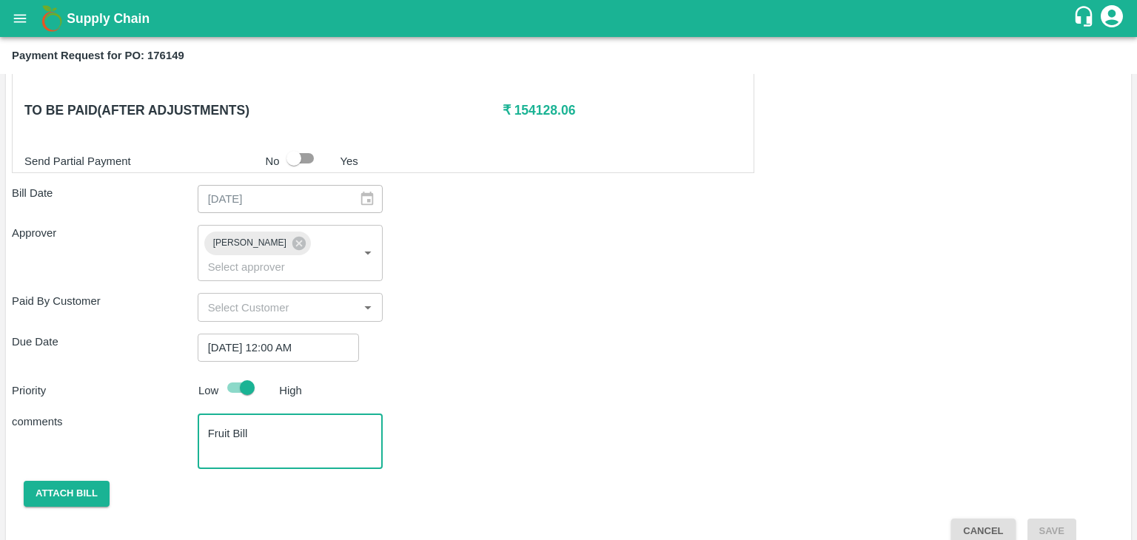
type textarea "Fruit Bill"
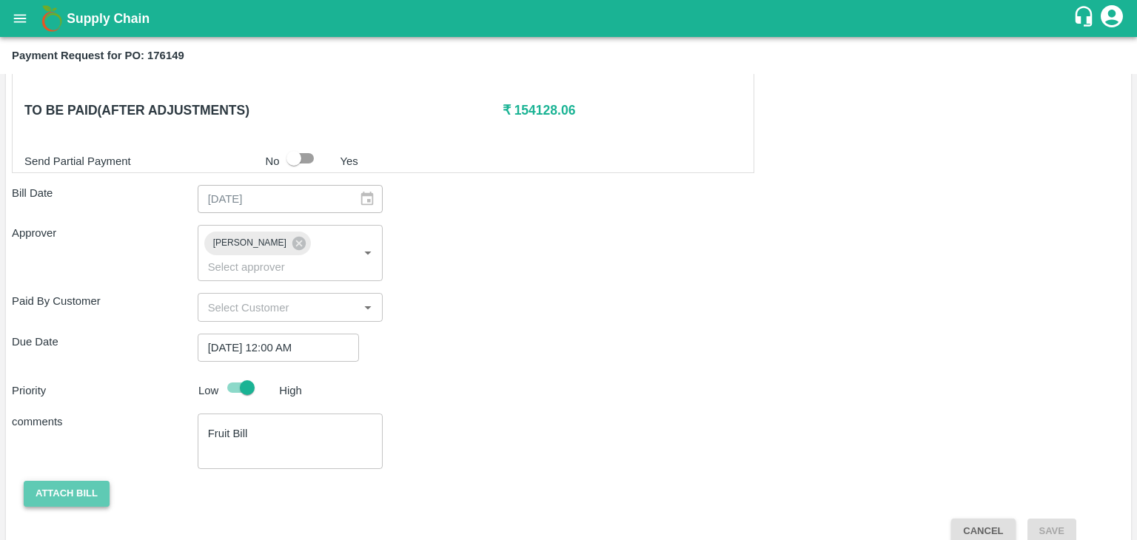
click at [58, 481] on button "Attach bill" at bounding box center [67, 494] width 86 height 26
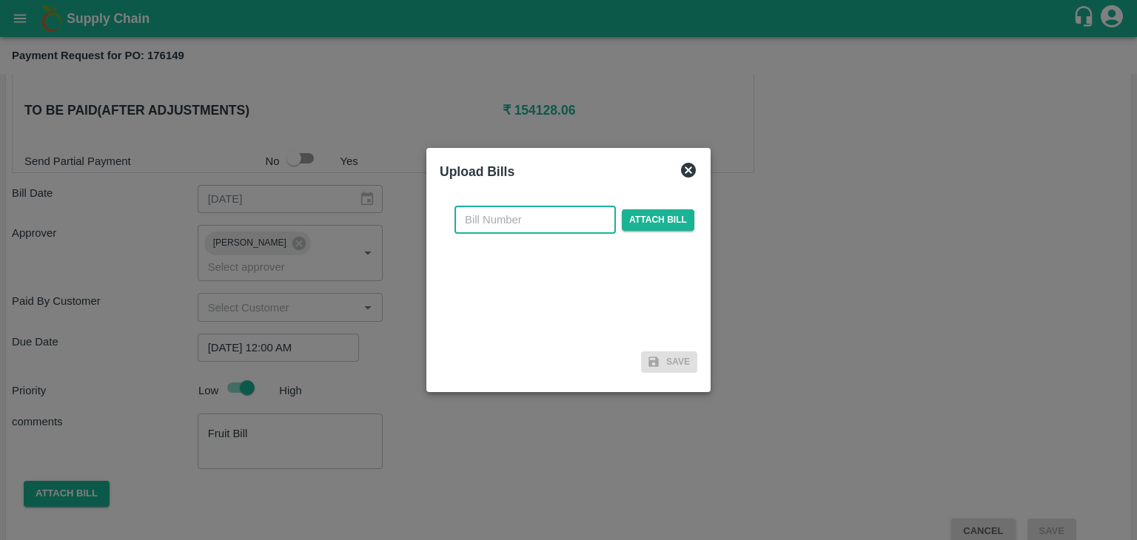
click at [536, 217] on input "text" at bounding box center [534, 220] width 161 height 28
type input "636"
click at [655, 221] on span "Attach bill" at bounding box center [658, 219] width 73 height 21
click at [0, 0] on input "Attach bill" at bounding box center [0, 0] width 0 height 0
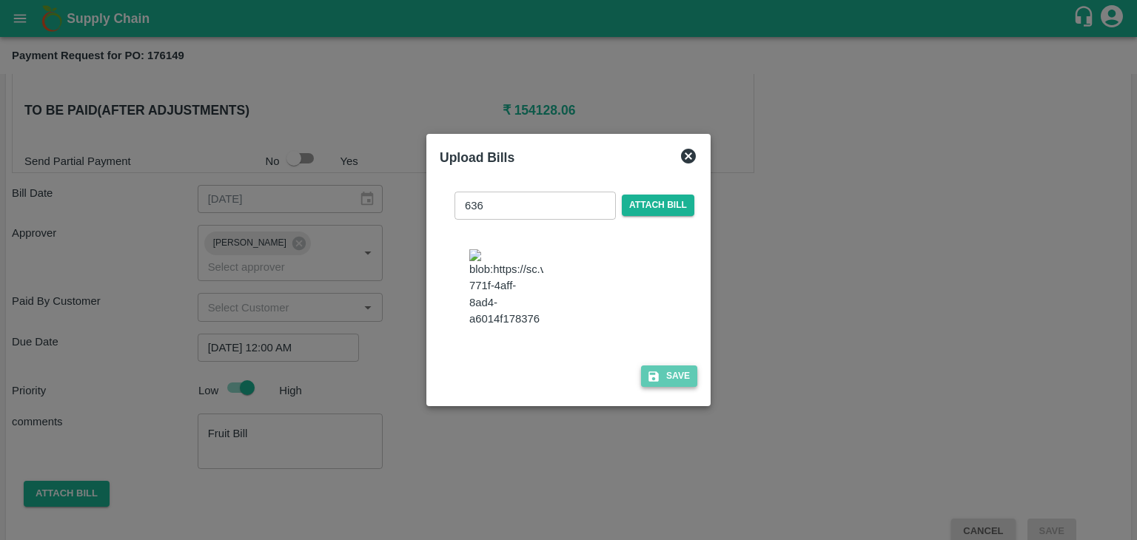
click at [667, 380] on button "Save" at bounding box center [669, 376] width 56 height 21
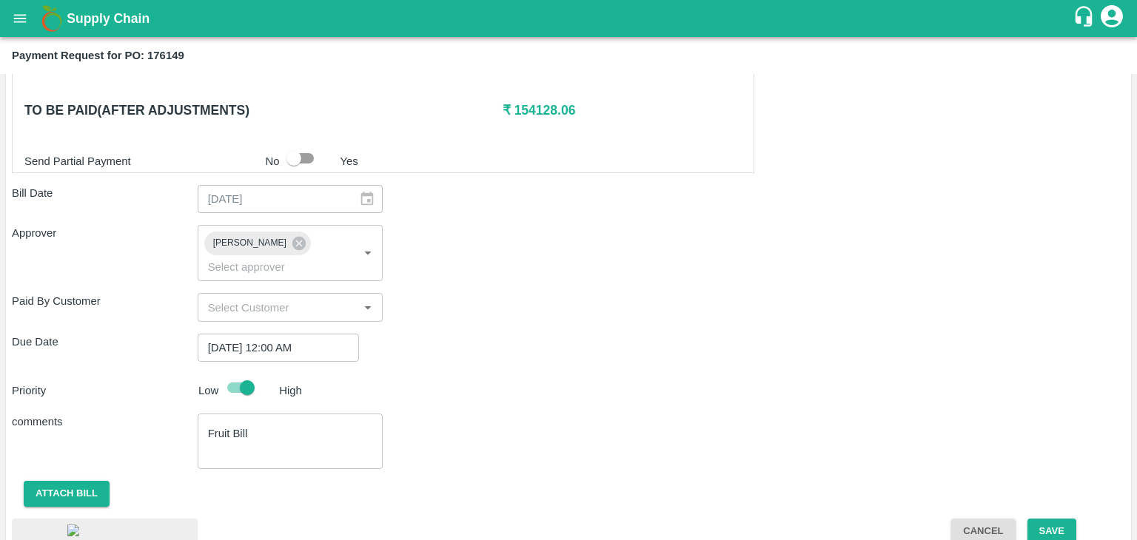
scroll to position [789, 0]
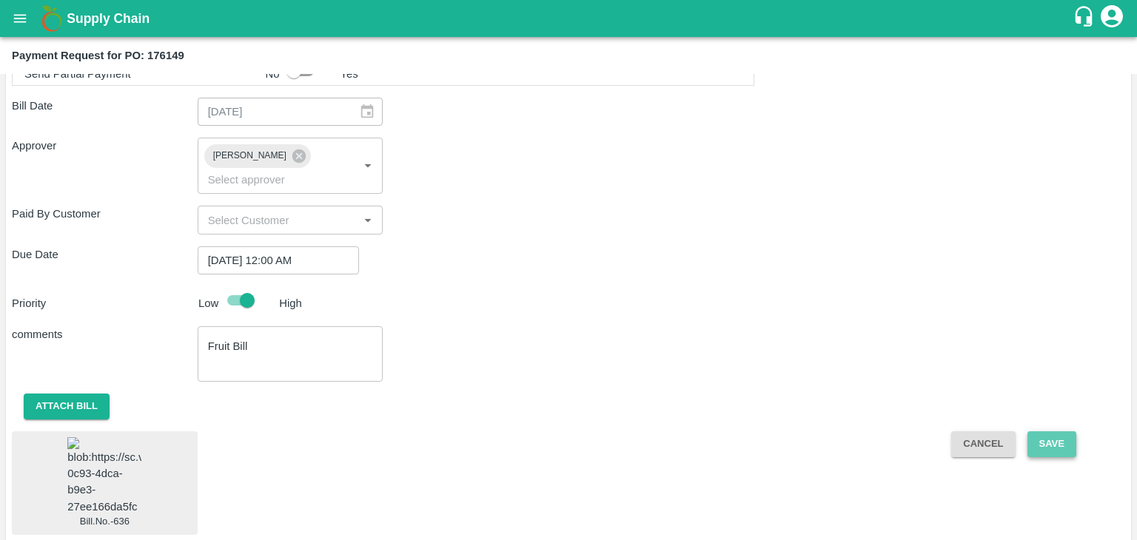
click at [1055, 431] on button "Save" at bounding box center [1051, 444] width 49 height 26
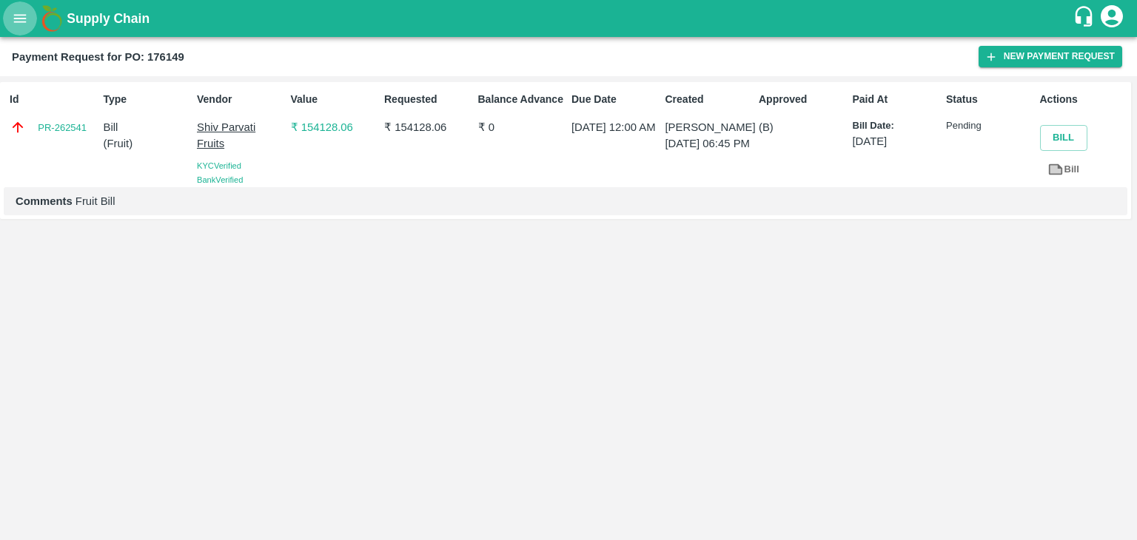
click at [16, 18] on icon "open drawer" at bounding box center [20, 18] width 13 height 8
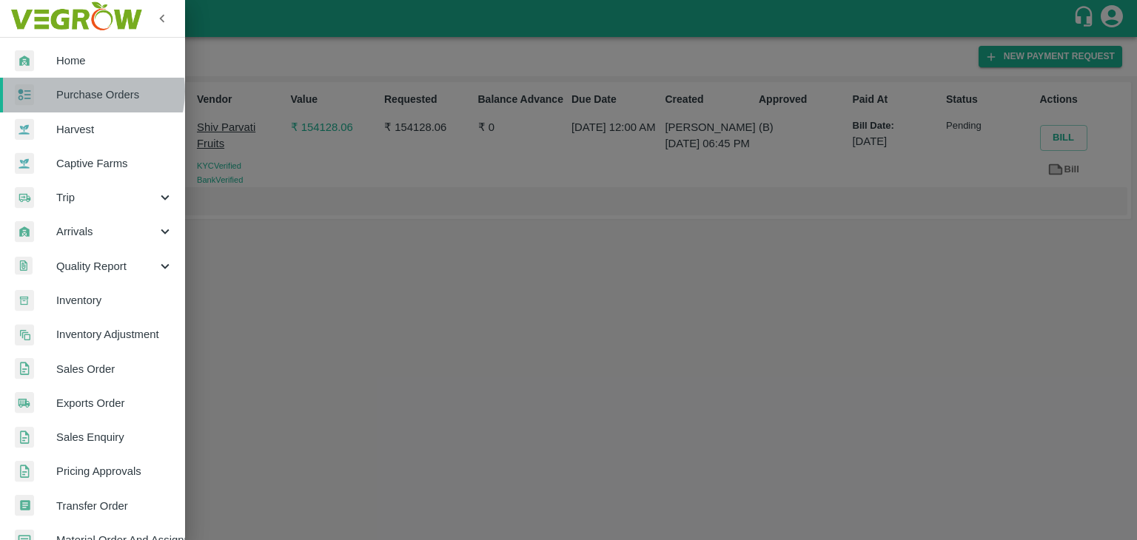
click at [93, 91] on span "Purchase Orders" at bounding box center [114, 95] width 117 height 16
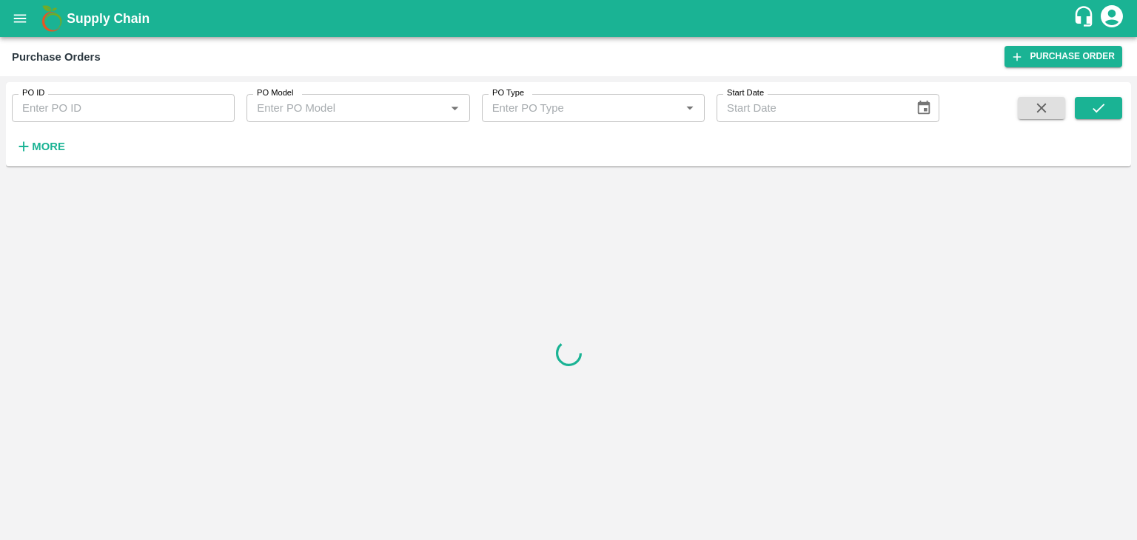
click at [180, 103] on input "PO ID" at bounding box center [123, 108] width 223 height 28
paste input "176303"
type input "176303"
click at [1106, 107] on button "submit" at bounding box center [1098, 108] width 47 height 22
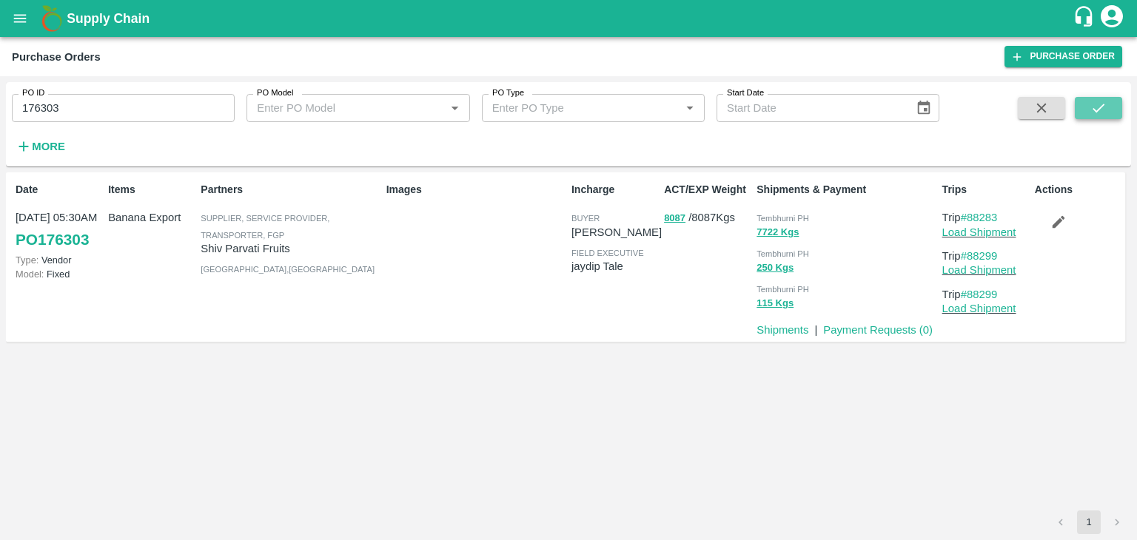
click at [1106, 107] on button "submit" at bounding box center [1098, 108] width 47 height 22
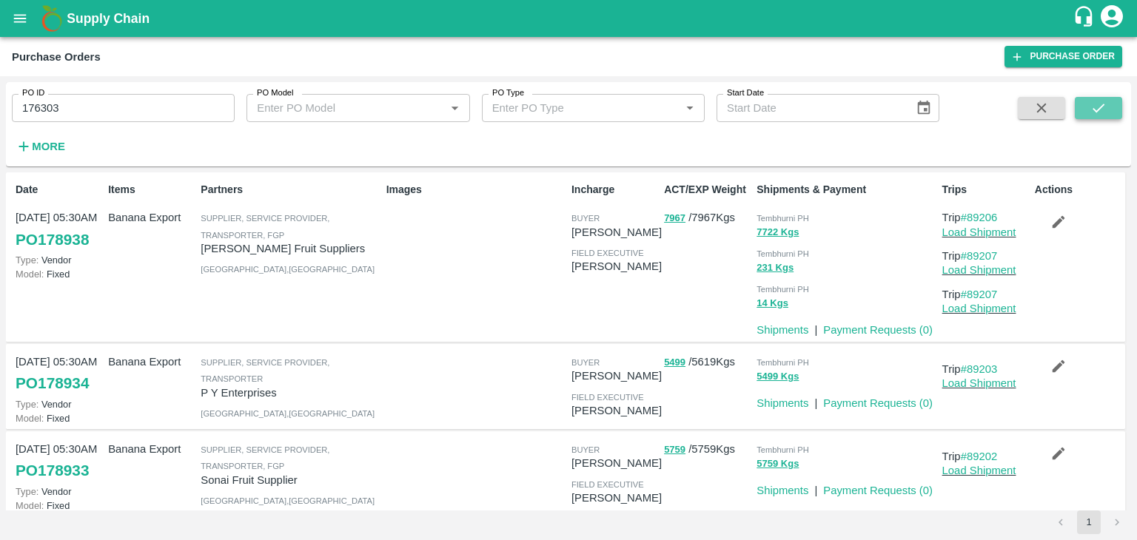
click at [1093, 115] on icon "submit" at bounding box center [1098, 108] width 16 height 16
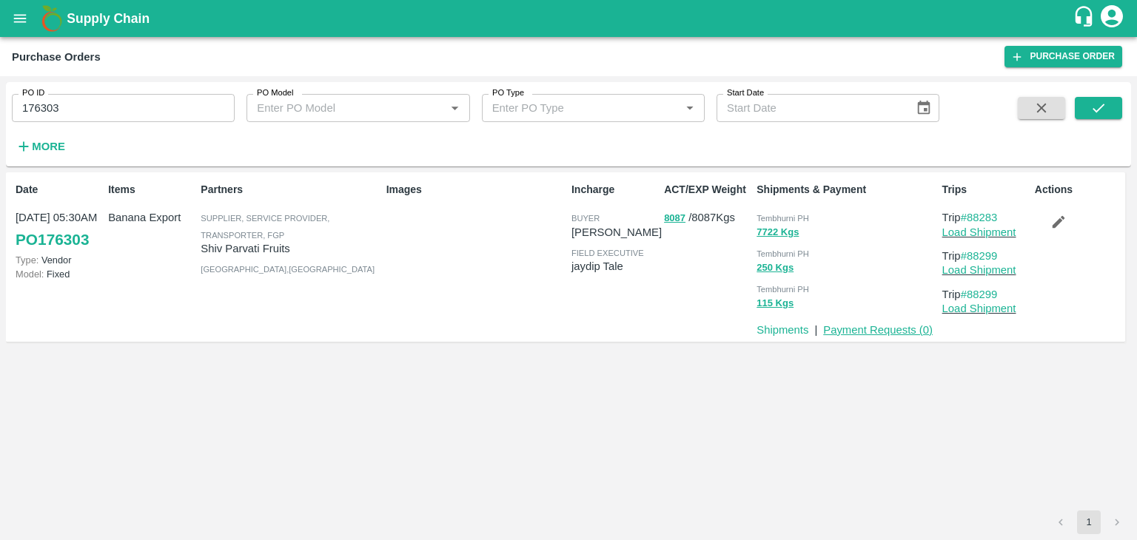
click at [857, 327] on link "Payment Requests ( 0 )" at bounding box center [878, 330] width 110 height 12
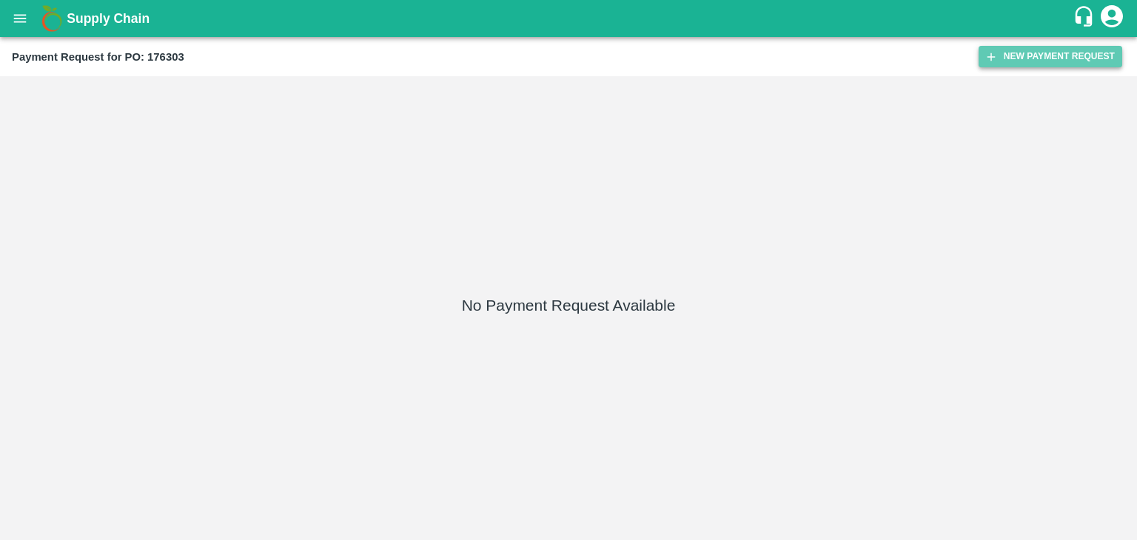
click at [1007, 63] on button "New Payment Request" at bounding box center [1050, 56] width 144 height 21
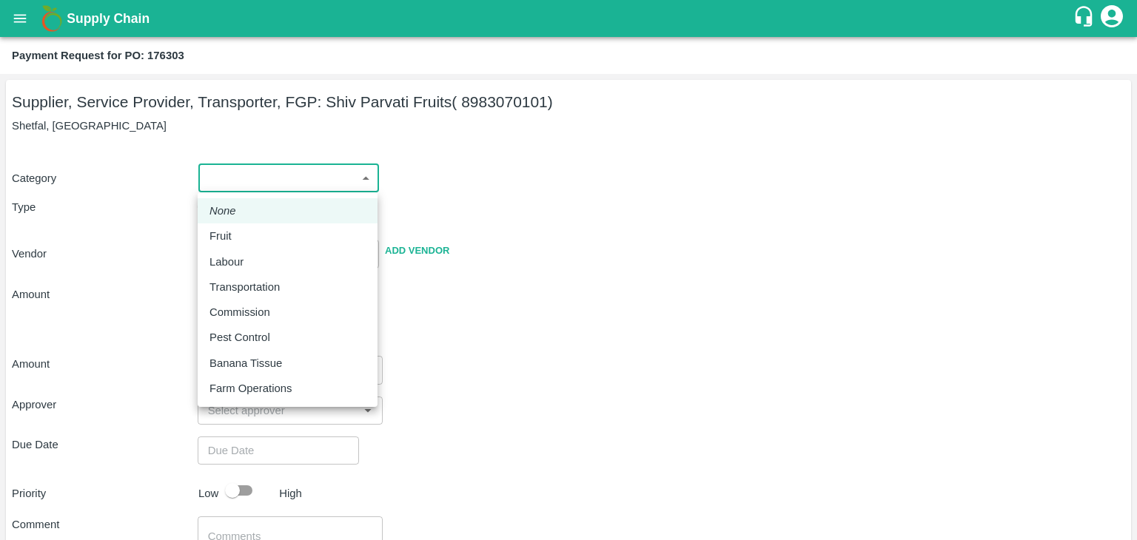
drag, startPoint x: 218, startPoint y: 175, endPoint x: 238, endPoint y: 235, distance: 63.4
click at [238, 235] on body "Supply Chain Payment Request for PO: 176303 Supplier, Service Provider, Transpo…" at bounding box center [568, 270] width 1137 height 540
click at [238, 235] on div "Fruit" at bounding box center [224, 236] width 30 height 16
type input "1"
type input "Shiv Parvati Fruits - 8983070101(Supplier, Service Provider, Transporter, FGP)"
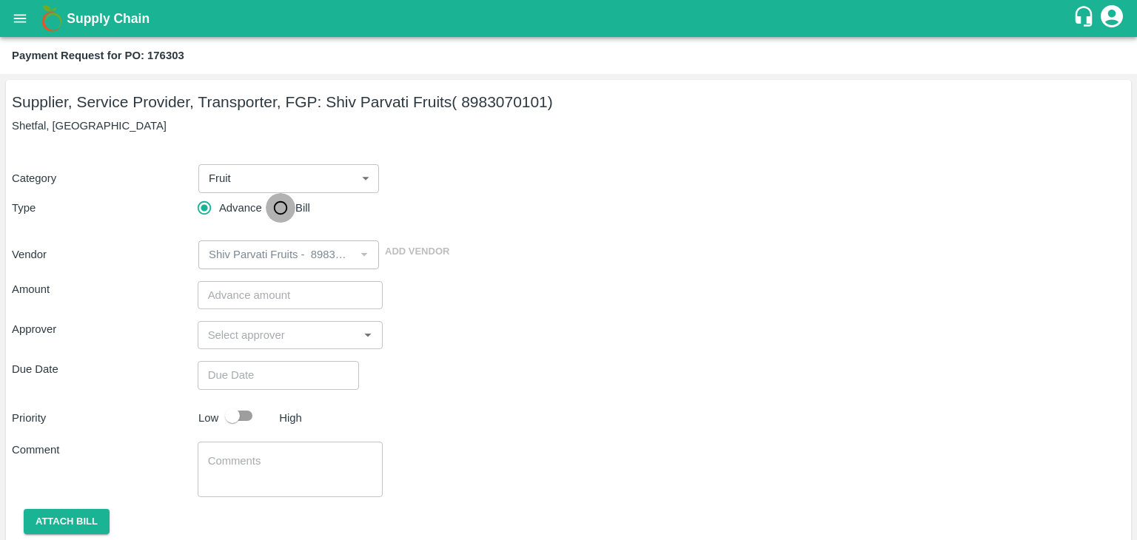
click at [278, 205] on input "Bill" at bounding box center [281, 208] width 30 height 30
radio input "true"
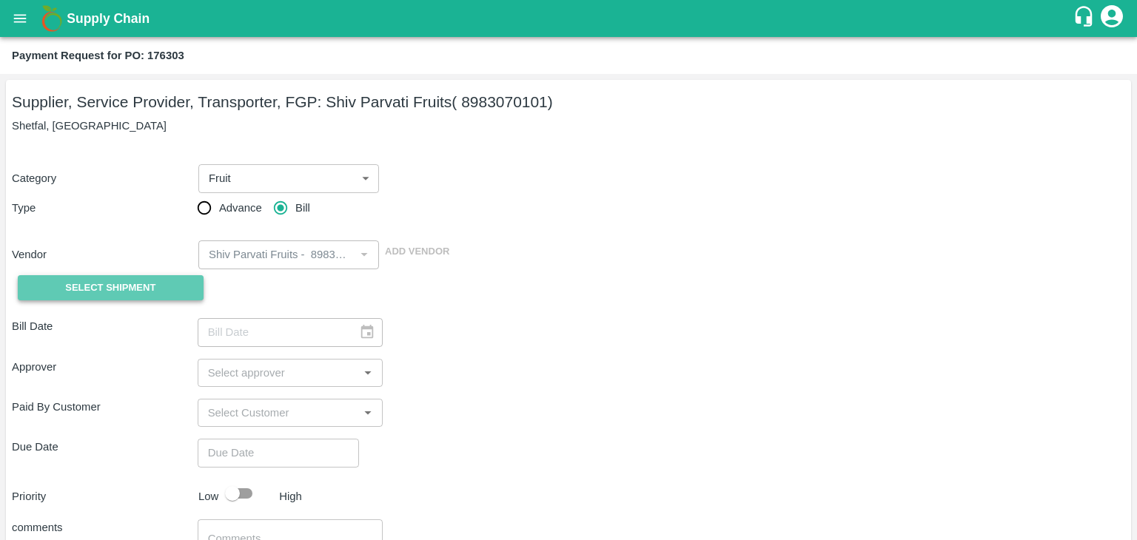
click at [108, 297] on button "Select Shipment" at bounding box center [111, 288] width 186 height 26
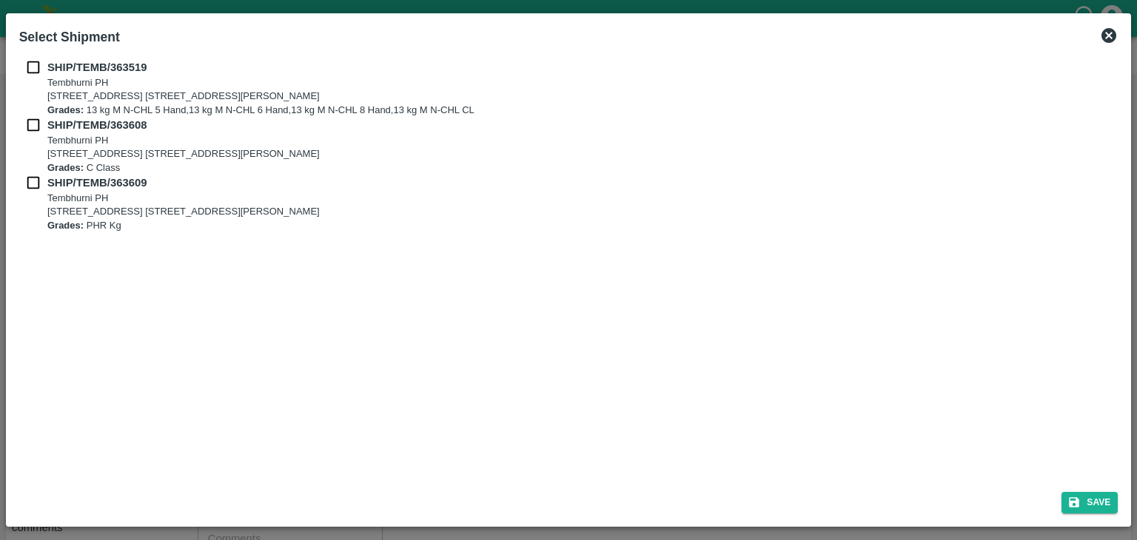
click at [34, 65] on input "checkbox" at bounding box center [33, 67] width 28 height 16
checkbox input "true"
click at [33, 128] on input "checkbox" at bounding box center [33, 125] width 28 height 16
checkbox input "true"
click at [25, 176] on input "checkbox" at bounding box center [33, 183] width 28 height 16
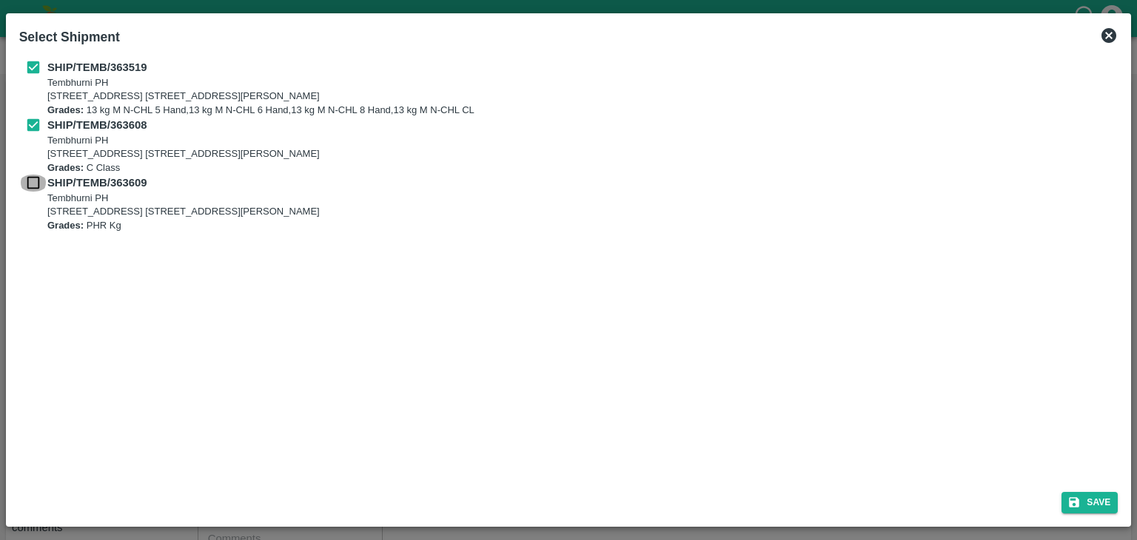
checkbox input "true"
click at [1095, 498] on button "Save" at bounding box center [1089, 502] width 56 height 21
type input "15/09/2025"
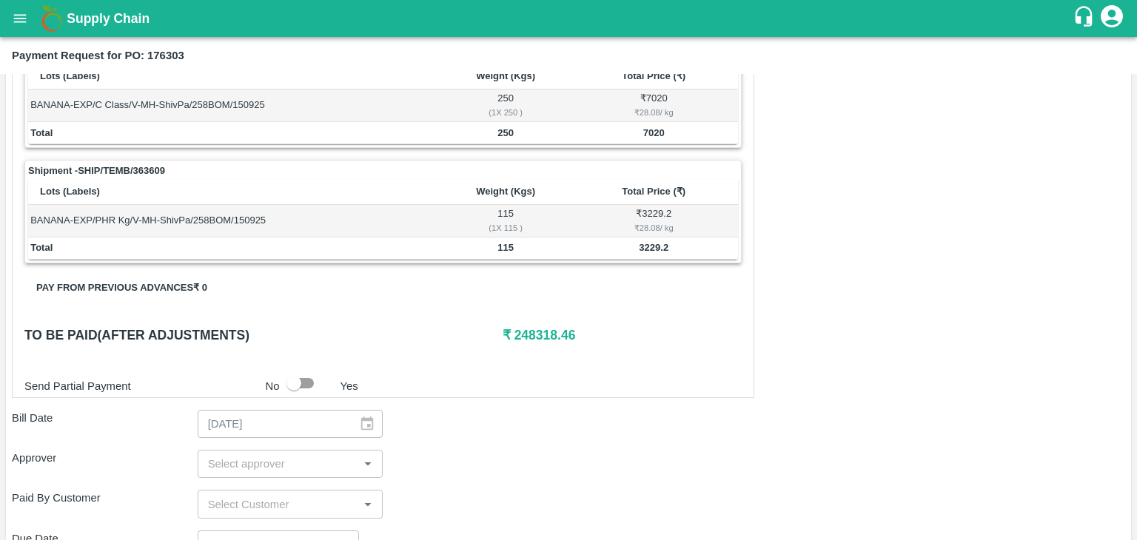
scroll to position [693, 0]
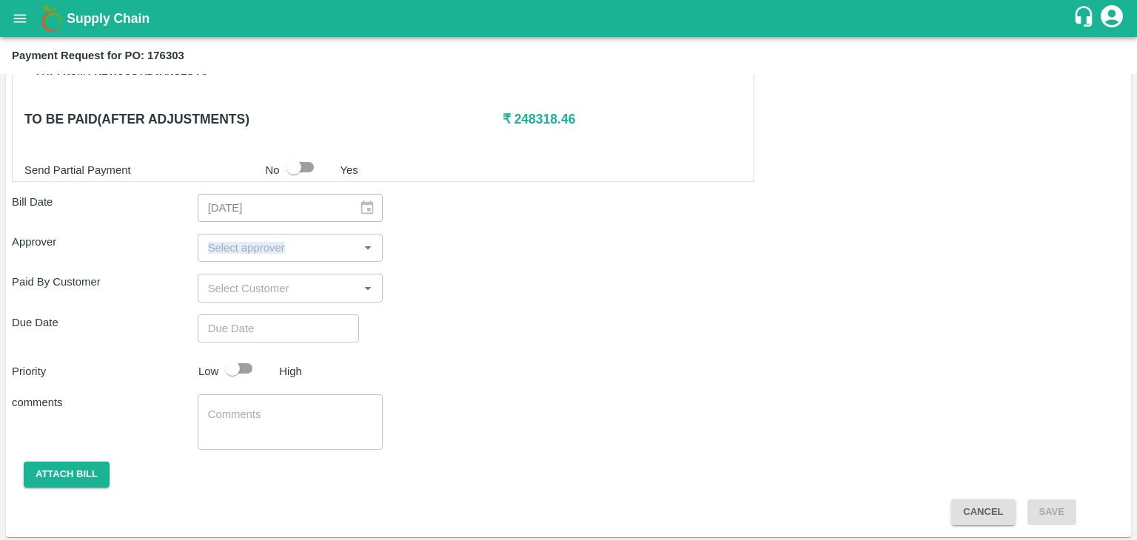
drag, startPoint x: 249, startPoint y: 261, endPoint x: 270, endPoint y: 246, distance: 26.5
click at [270, 246] on div "Shipment - SHIP/TEMB/363519 Lots (Labels) Weight (Kgs) Total Price (₹) BANANA-E…" at bounding box center [568, 69] width 1113 height 911
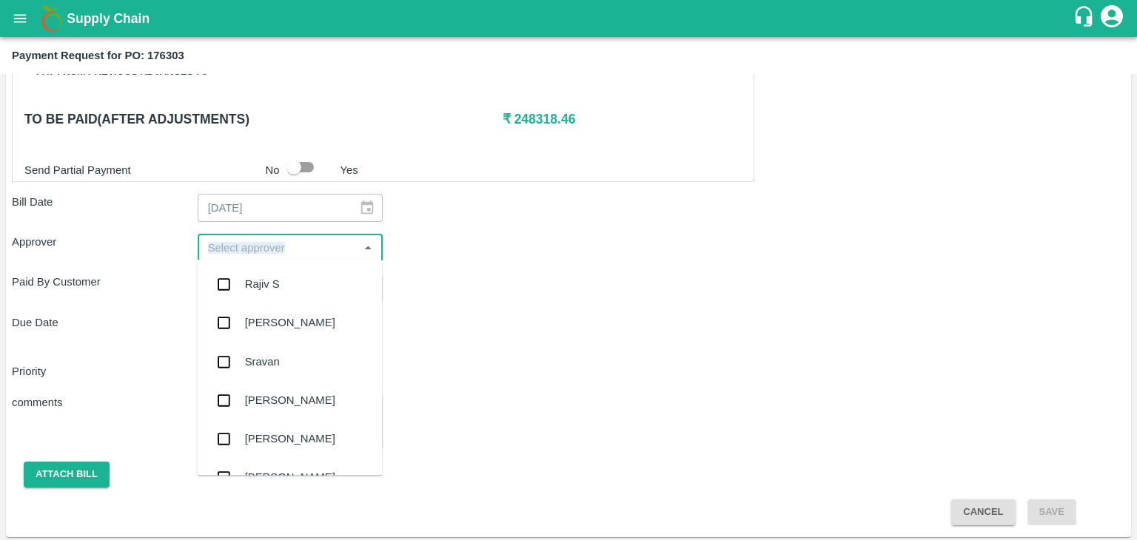
click at [270, 246] on input "input" at bounding box center [278, 247] width 152 height 19
type input "Ajit"
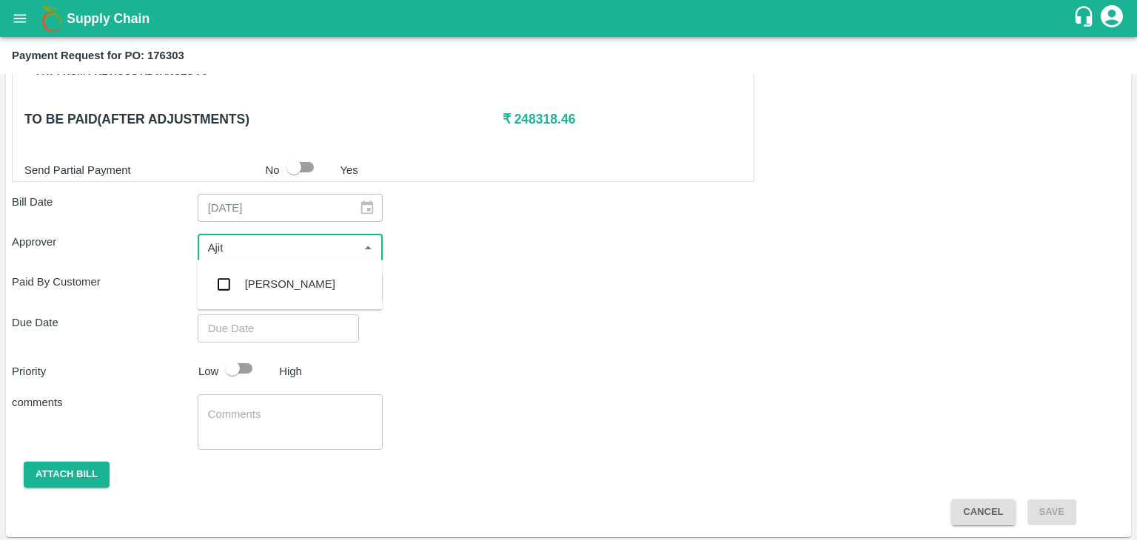
click at [286, 284] on div "[PERSON_NAME]" at bounding box center [290, 284] width 90 height 16
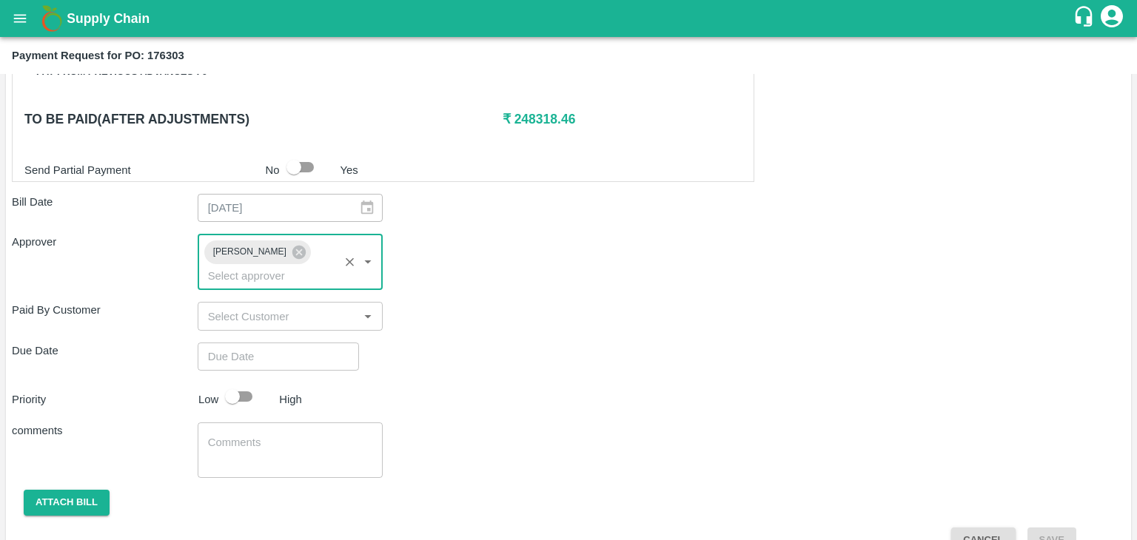
type input "DD/MM/YYYY hh:mm aa"
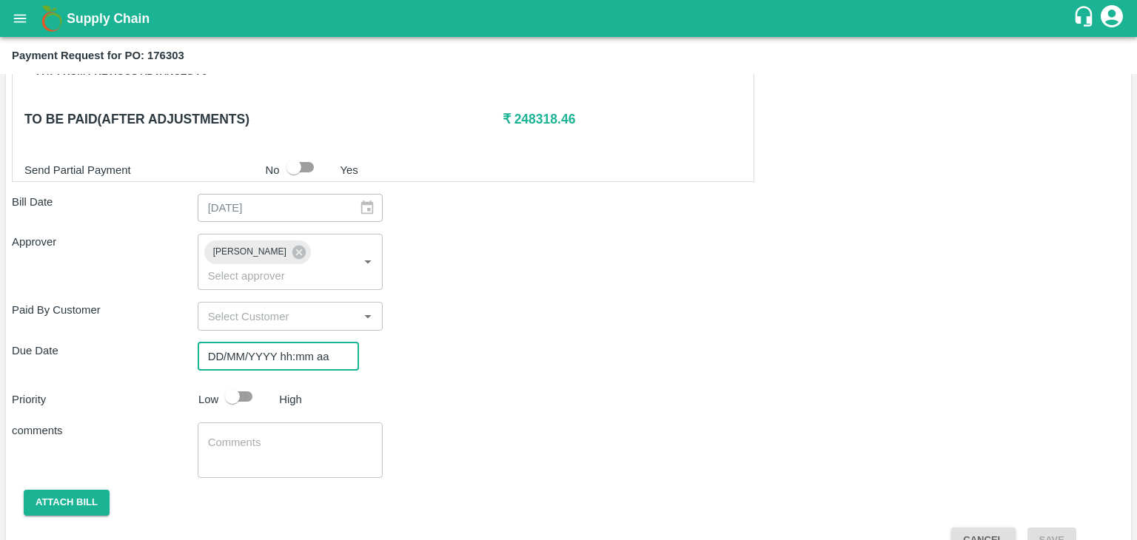
click at [309, 343] on input "DD/MM/YYYY hh:mm aa" at bounding box center [273, 357] width 151 height 28
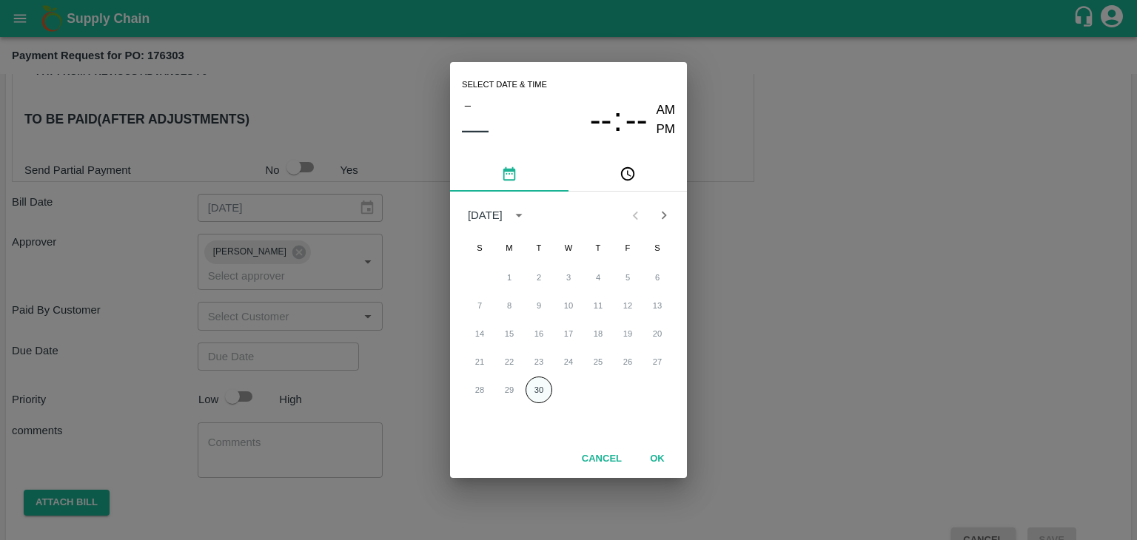
click at [548, 383] on button "30" at bounding box center [538, 390] width 27 height 27
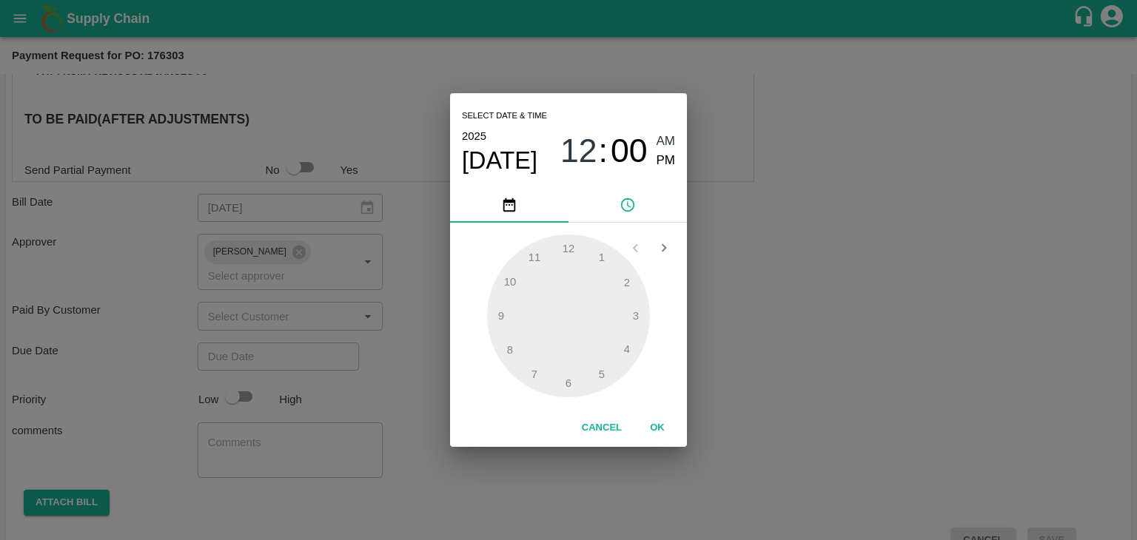
type input "[DATE] 12:00 AM"
click at [671, 423] on button "OK" at bounding box center [657, 428] width 47 height 26
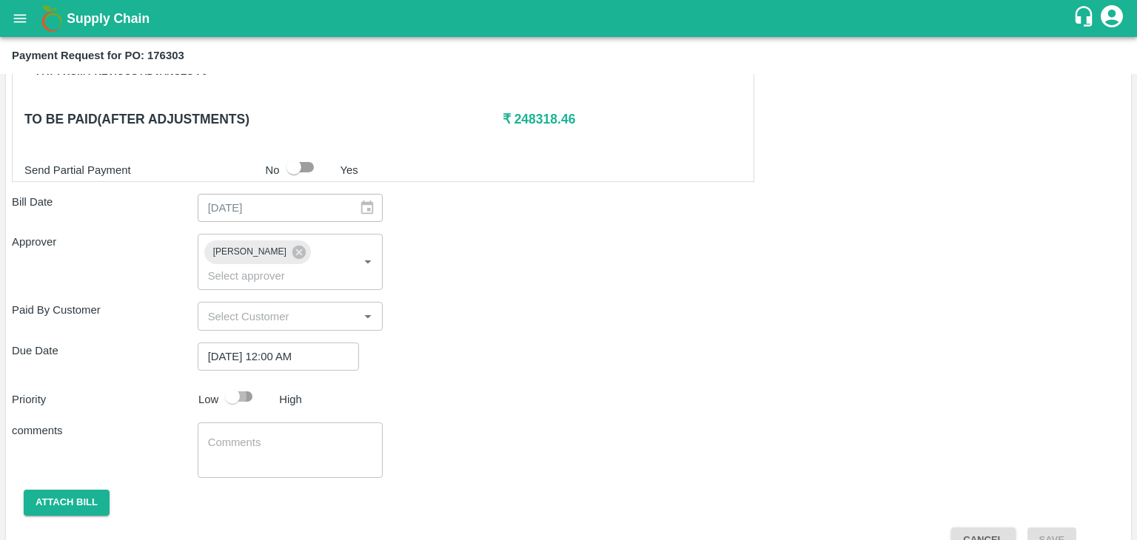
click at [228, 383] on input "checkbox" at bounding box center [232, 397] width 84 height 28
checkbox input "true"
click at [281, 435] on textarea at bounding box center [290, 450] width 165 height 31
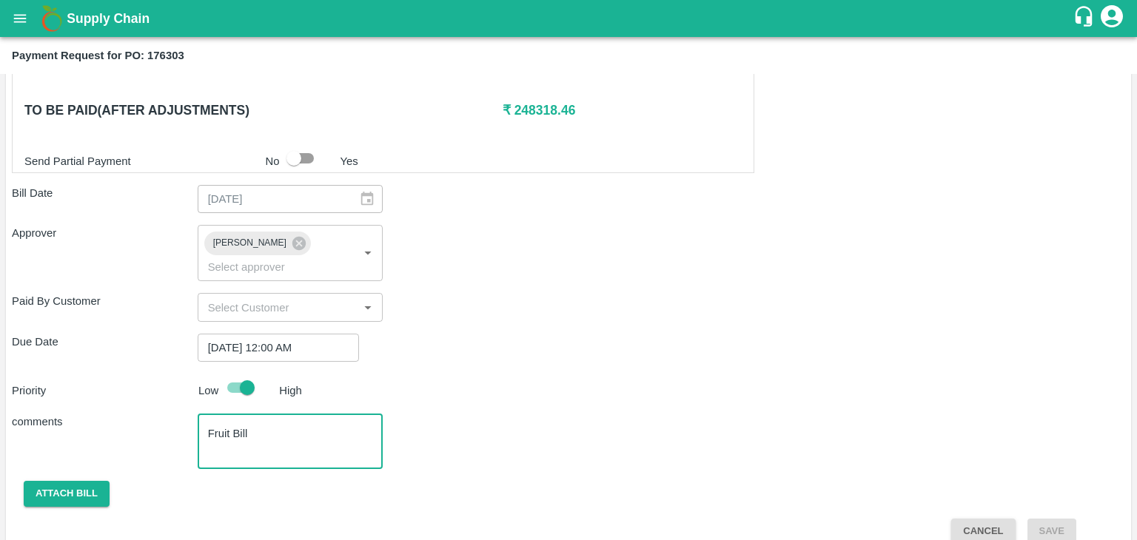
type textarea "Fruit Bill"
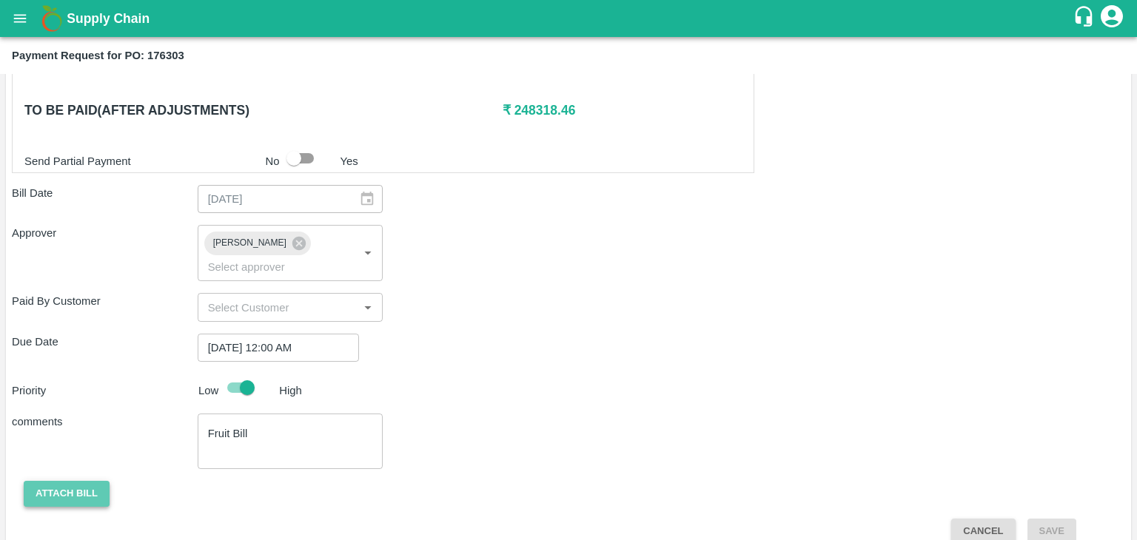
click at [96, 481] on button "Attach bill" at bounding box center [67, 494] width 86 height 26
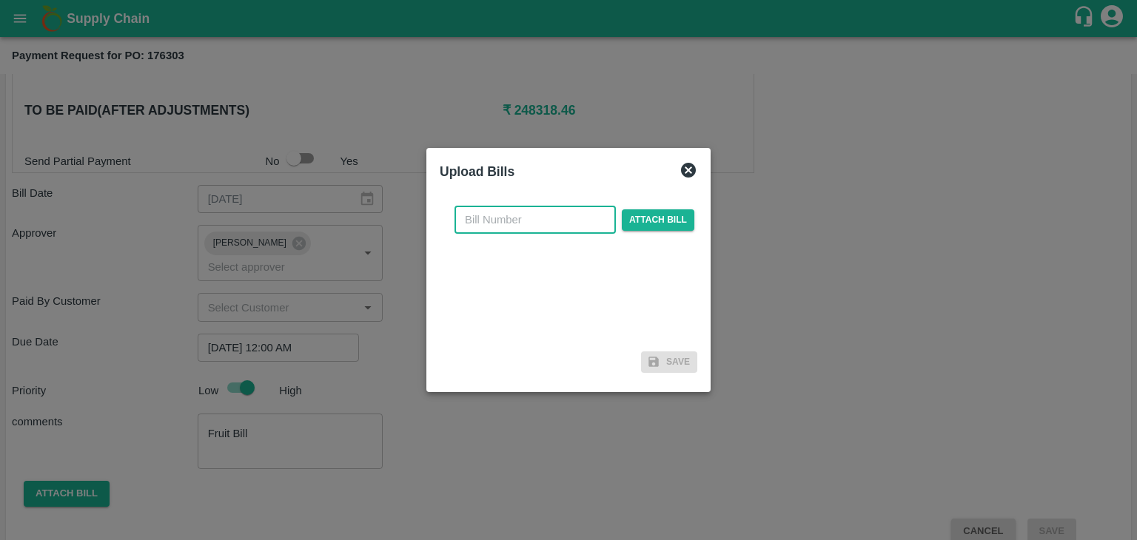
click at [557, 215] on input "text" at bounding box center [534, 220] width 161 height 28
type input "637"
click at [657, 217] on span "Attach bill" at bounding box center [658, 219] width 73 height 21
click at [0, 0] on input "Attach bill" at bounding box center [0, 0] width 0 height 0
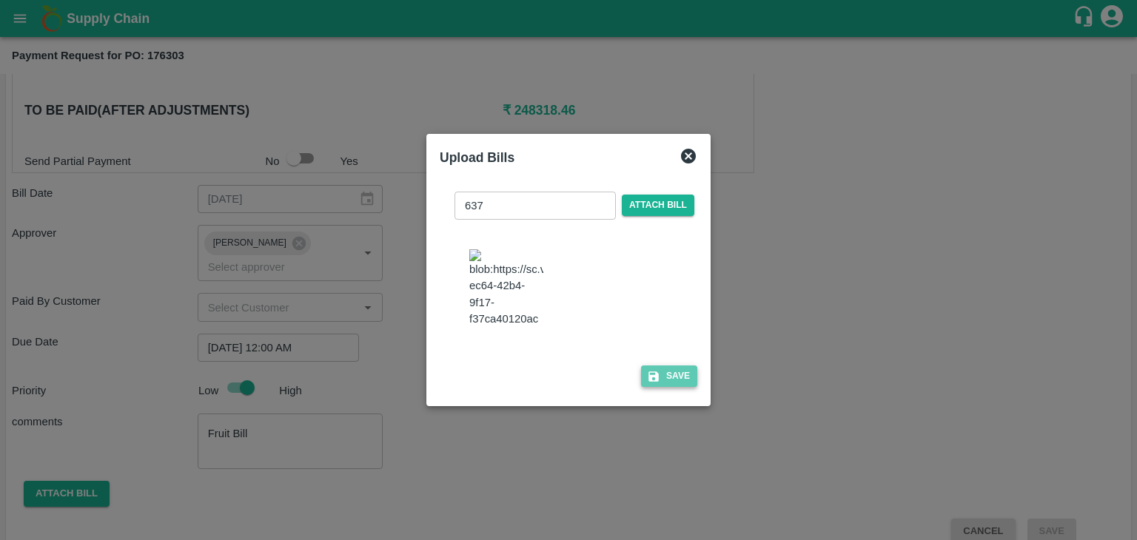
click at [675, 386] on button "Save" at bounding box center [669, 376] width 56 height 21
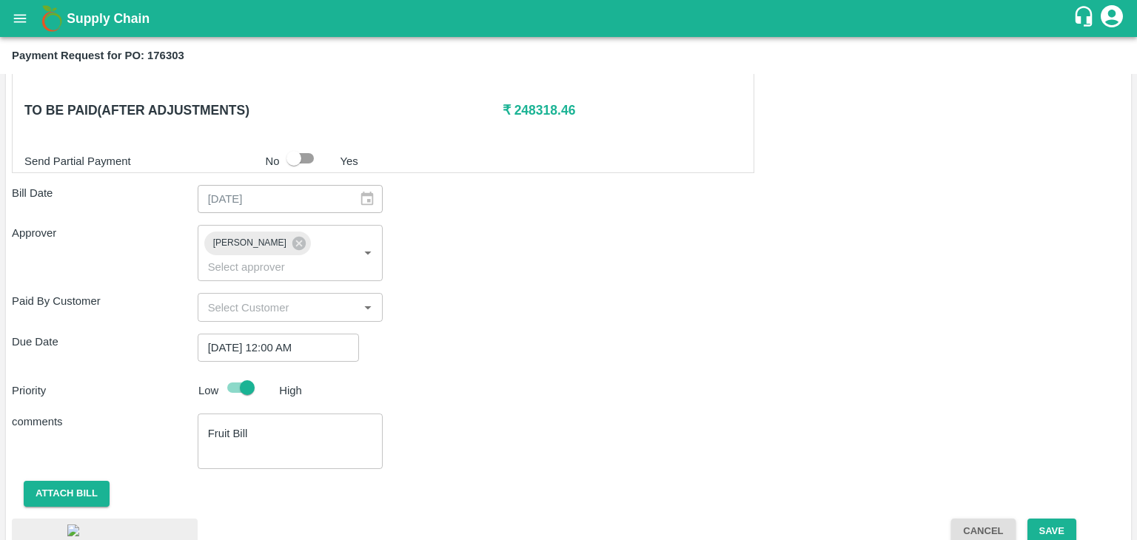
scroll to position [792, 0]
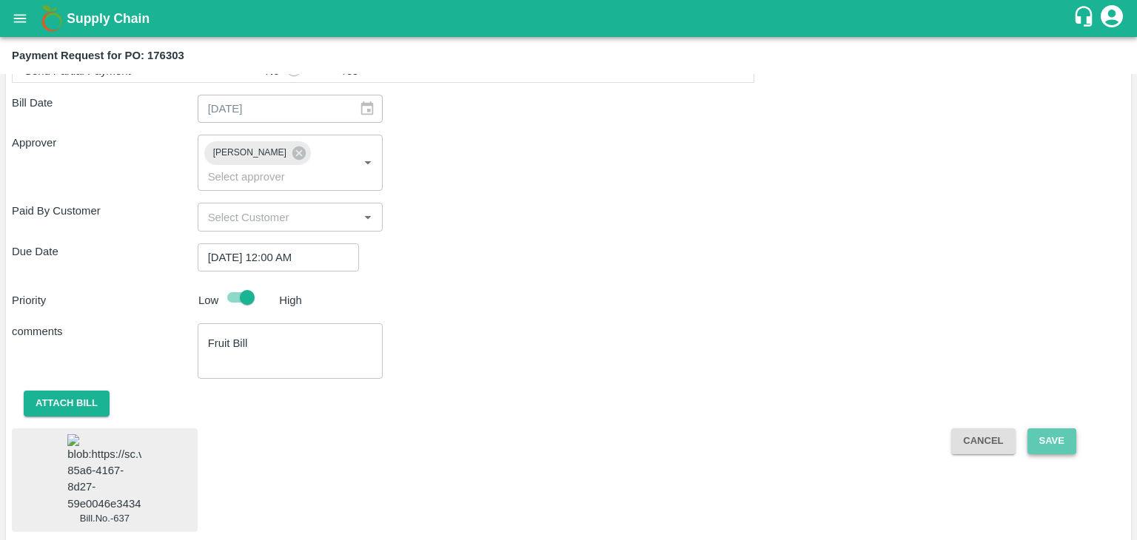
click at [1051, 429] on button "Save" at bounding box center [1051, 442] width 49 height 26
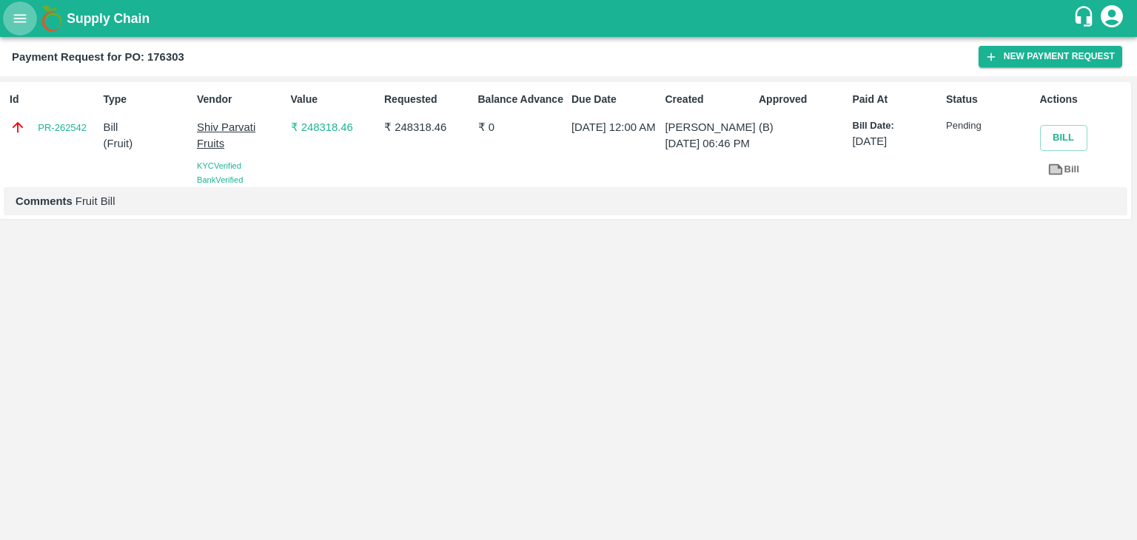
click at [16, 19] on icon "open drawer" at bounding box center [20, 18] width 13 height 8
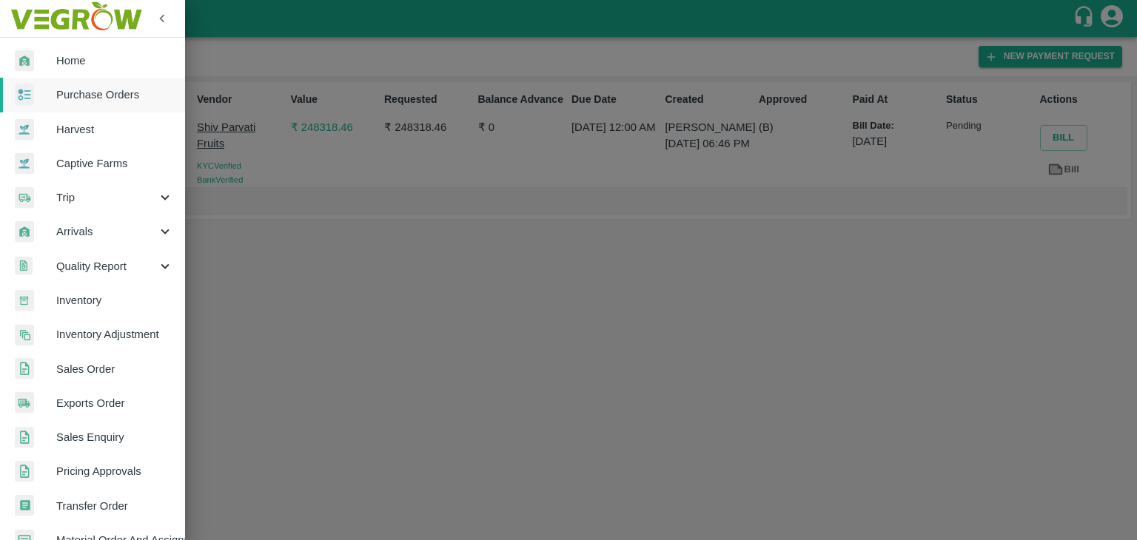
click at [103, 87] on span "Purchase Orders" at bounding box center [114, 95] width 117 height 16
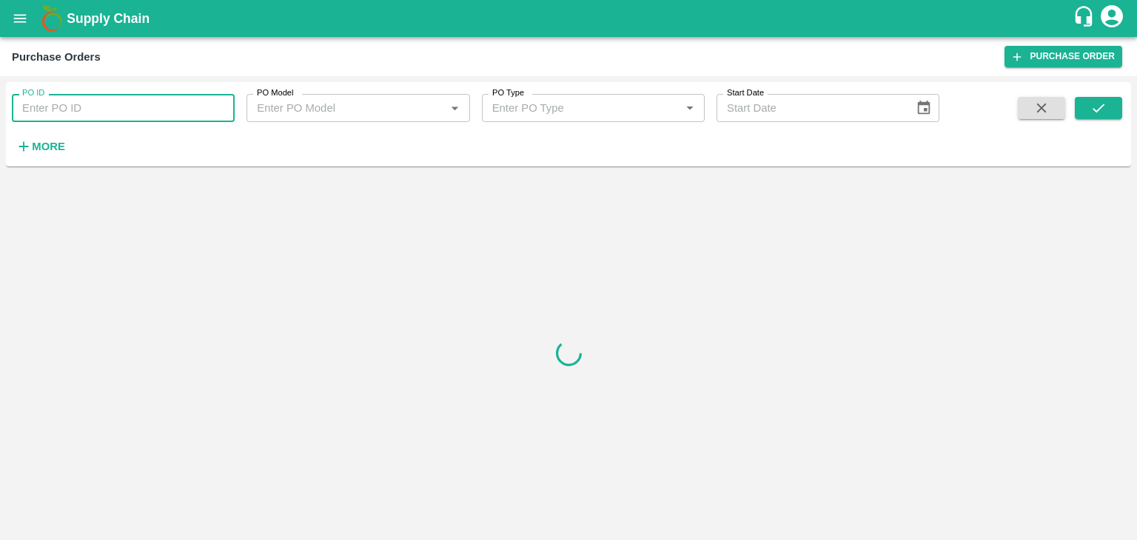
click at [154, 103] on input "PO ID" at bounding box center [123, 108] width 223 height 28
paste input "177790"
type input "177790"
click at [1112, 108] on button "submit" at bounding box center [1098, 108] width 47 height 22
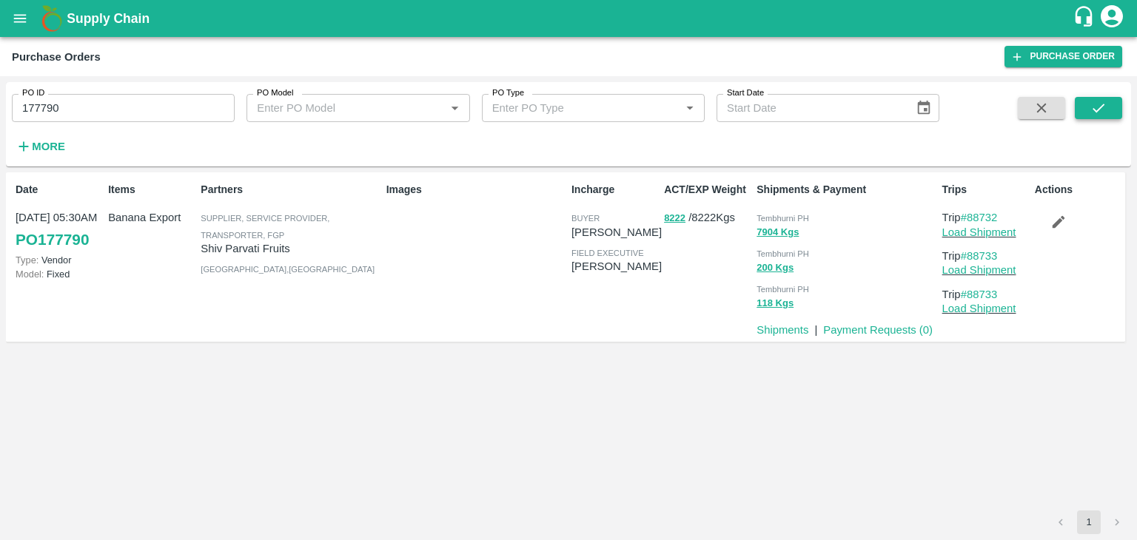
click at [1112, 108] on button "submit" at bounding box center [1098, 108] width 47 height 22
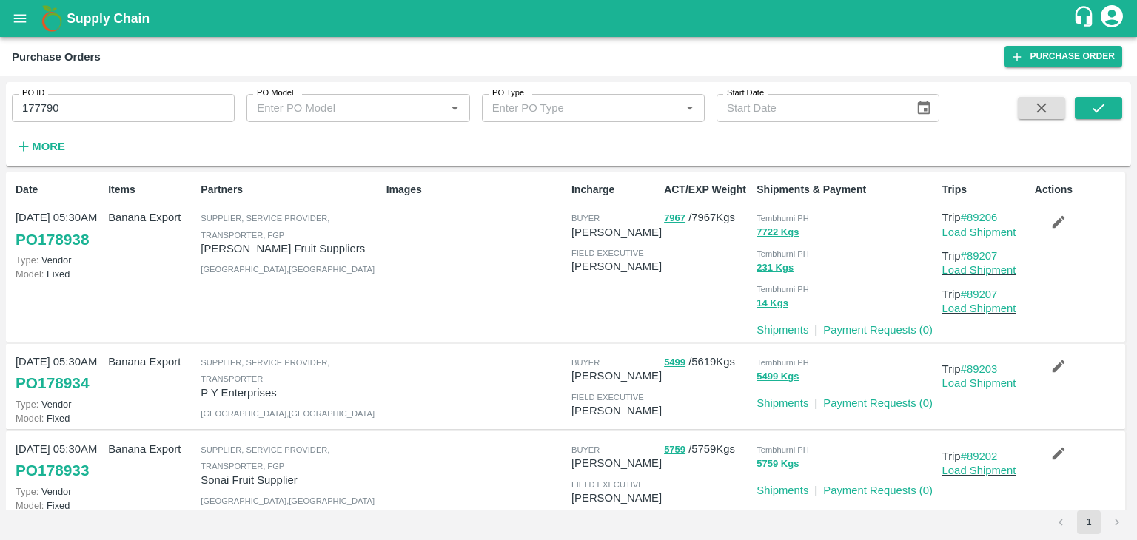
click at [878, 323] on p "Payment Requests ( 0 )" at bounding box center [878, 330] width 110 height 16
click at [1107, 101] on button "submit" at bounding box center [1098, 108] width 47 height 22
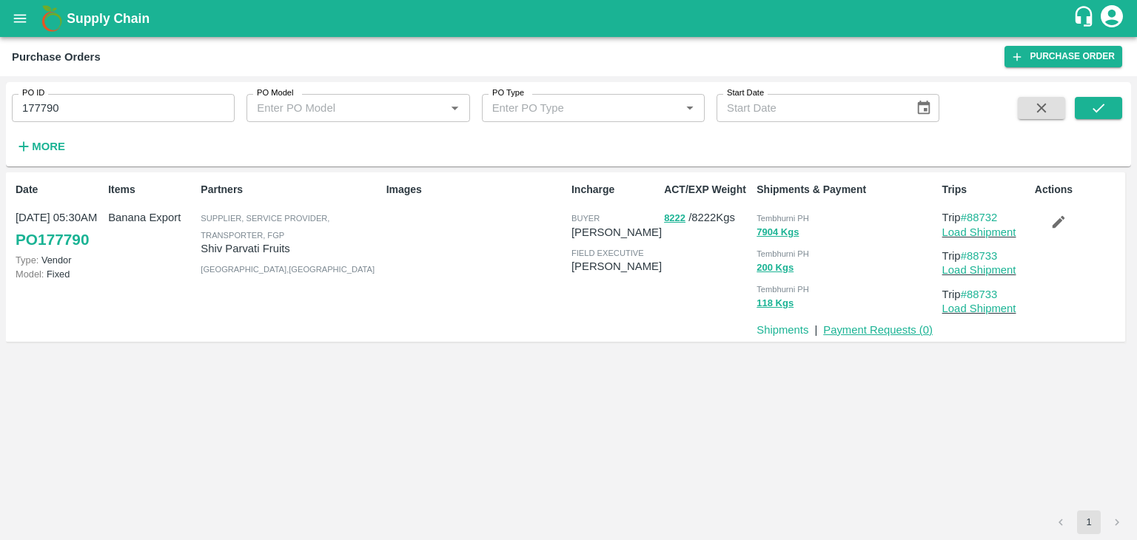
click at [891, 324] on link "Payment Requests ( 0 )" at bounding box center [878, 330] width 110 height 12
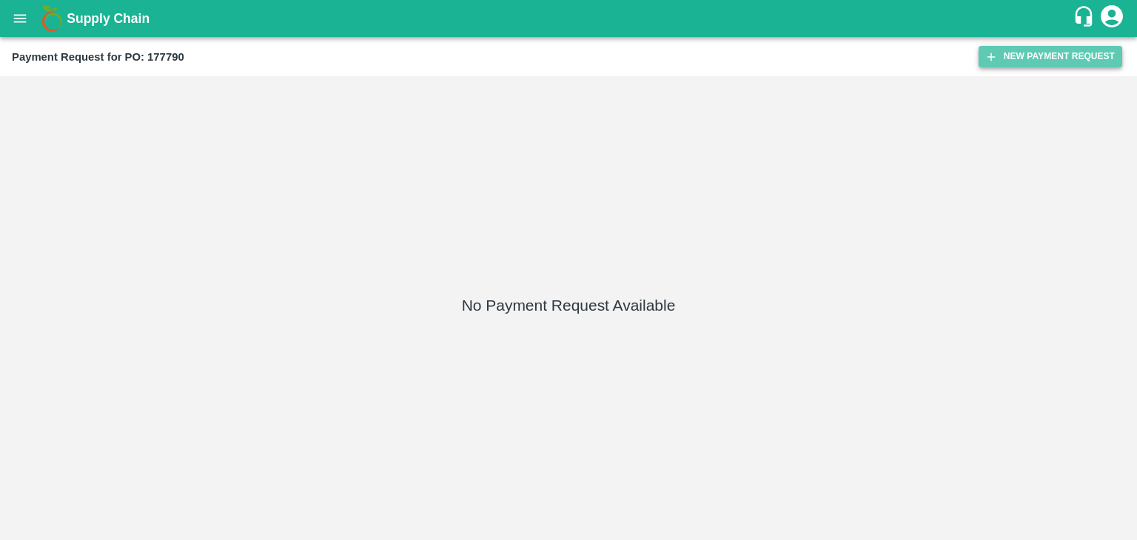
click at [1018, 64] on button "New Payment Request" at bounding box center [1050, 56] width 144 height 21
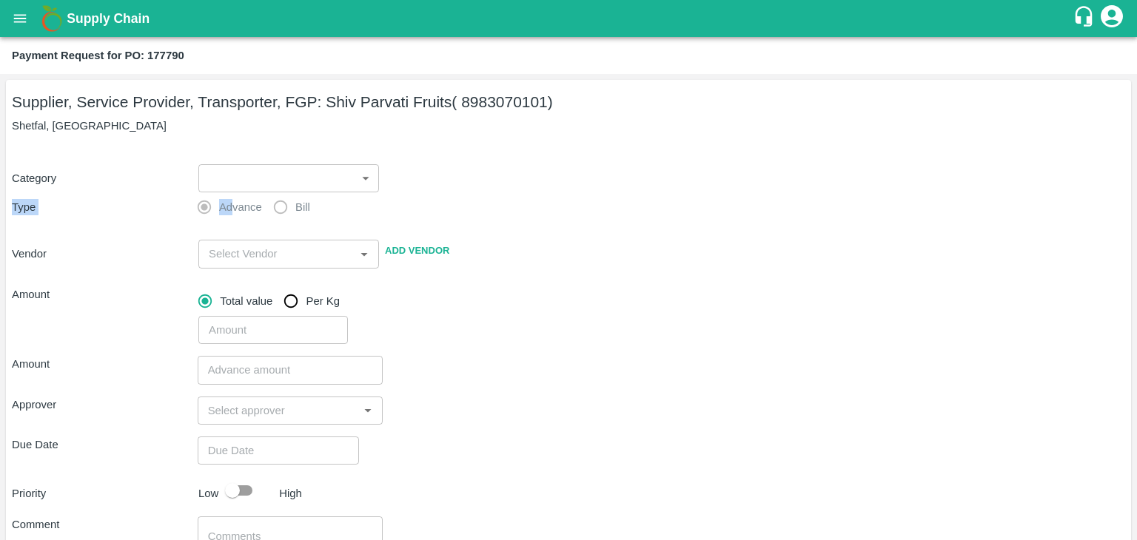
drag, startPoint x: 234, startPoint y: 192, endPoint x: 226, endPoint y: 187, distance: 9.6
click at [226, 187] on div "Category ​ ​ Type Advance Bill Vendor ​ Add Vendor Amount Total value Per Kg ​" at bounding box center [568, 246] width 1113 height 198
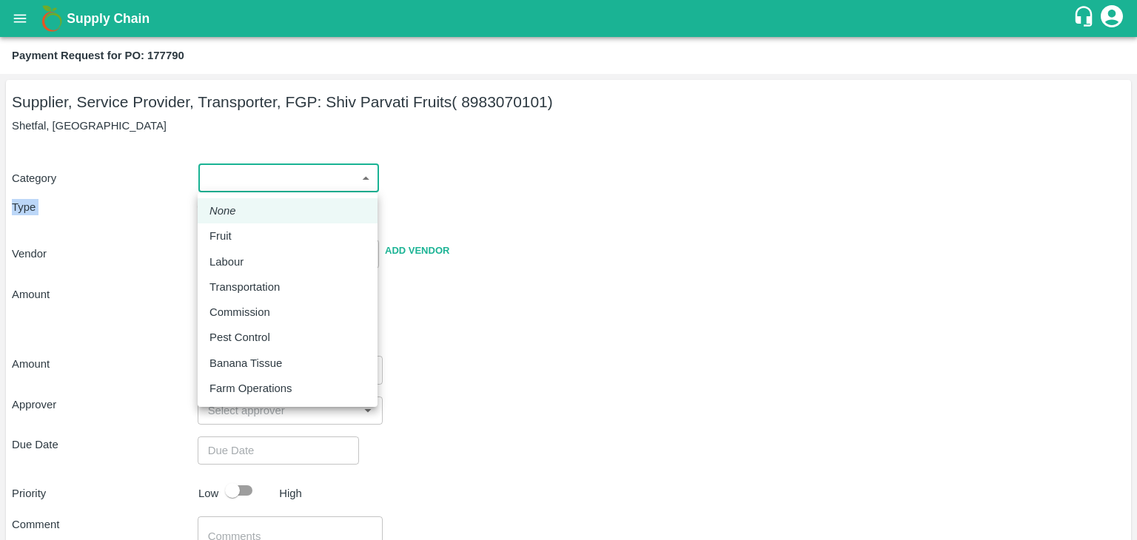
drag, startPoint x: 226, startPoint y: 187, endPoint x: 244, endPoint y: 225, distance: 42.0
click at [244, 225] on body "Supply Chain Payment Request for PO: 177790 Supplier, Service Provider, Transpo…" at bounding box center [568, 270] width 1137 height 540
click at [244, 225] on li "Fruit" at bounding box center [288, 236] width 180 height 25
type input "1"
type input "Shiv Parvati Fruits - 8983070101(Supplier, Service Provider, Transporter, FGP)"
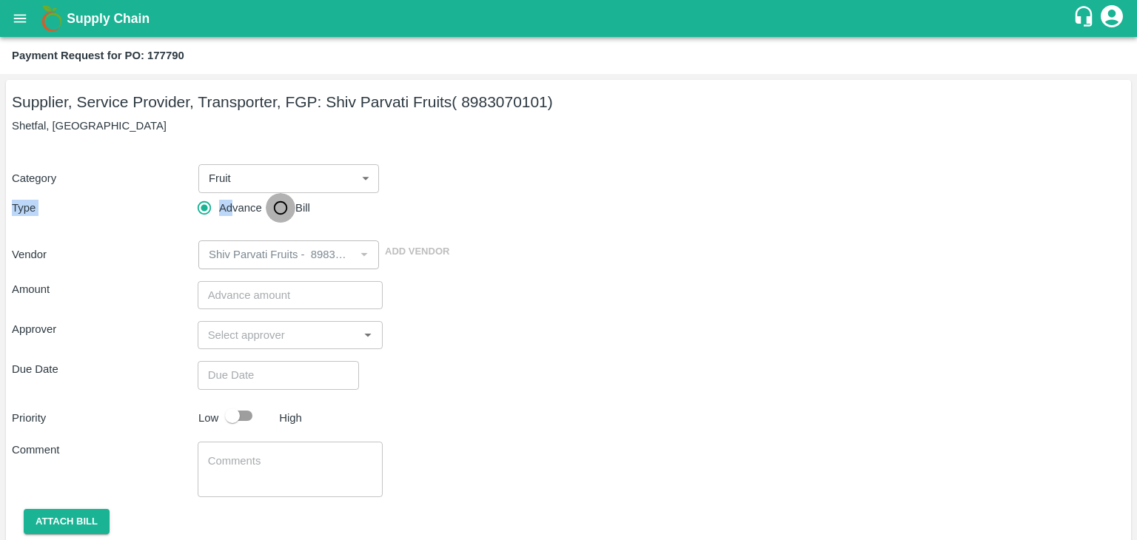
click at [286, 196] on input "Bill" at bounding box center [281, 208] width 30 height 30
radio input "true"
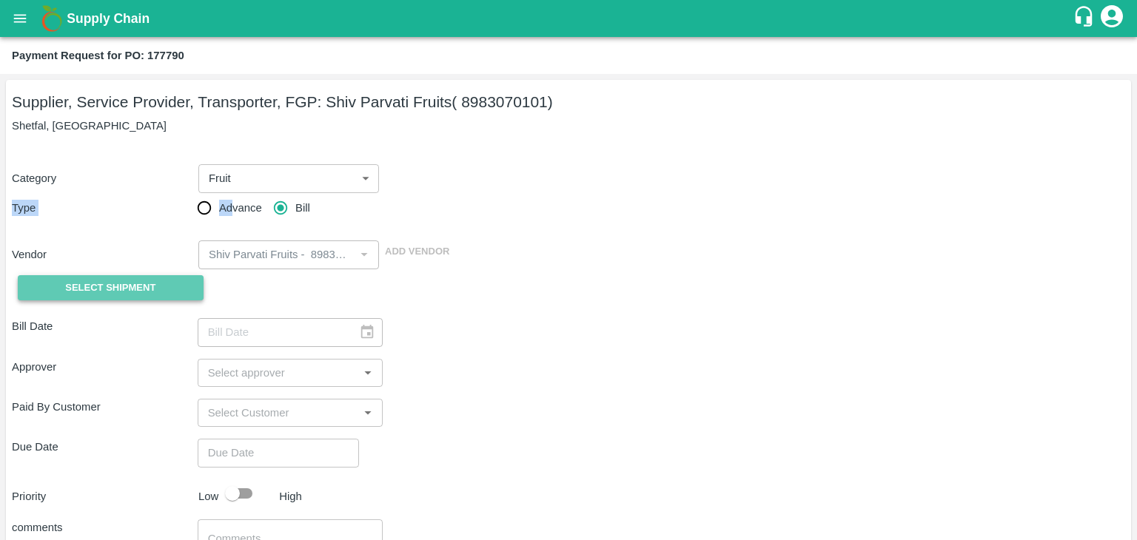
click at [115, 286] on span "Select Shipment" at bounding box center [110, 288] width 90 height 17
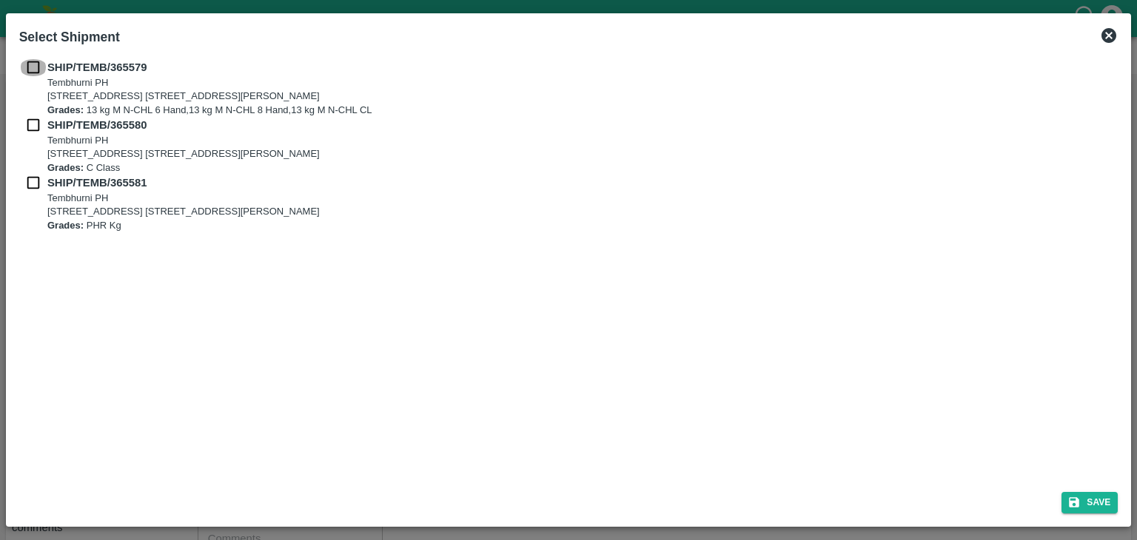
click at [33, 69] on input "checkbox" at bounding box center [33, 67] width 28 height 16
checkbox input "true"
click at [32, 127] on input "checkbox" at bounding box center [33, 125] width 28 height 16
checkbox input "true"
click at [28, 187] on input "checkbox" at bounding box center [33, 183] width 28 height 16
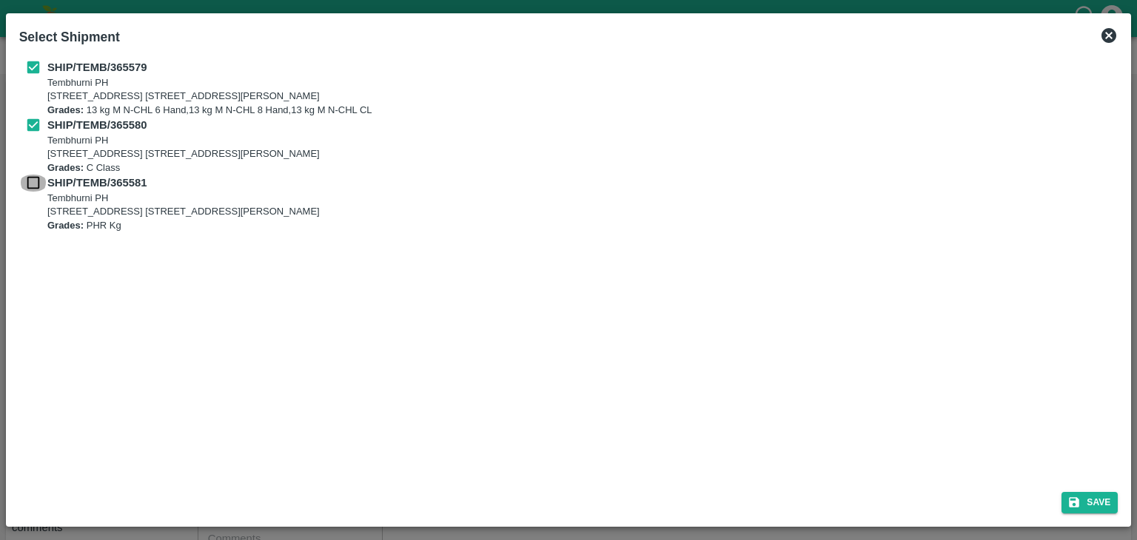
checkbox input "true"
click at [1107, 507] on button "Save" at bounding box center [1089, 502] width 56 height 21
type input "21/09/2025"
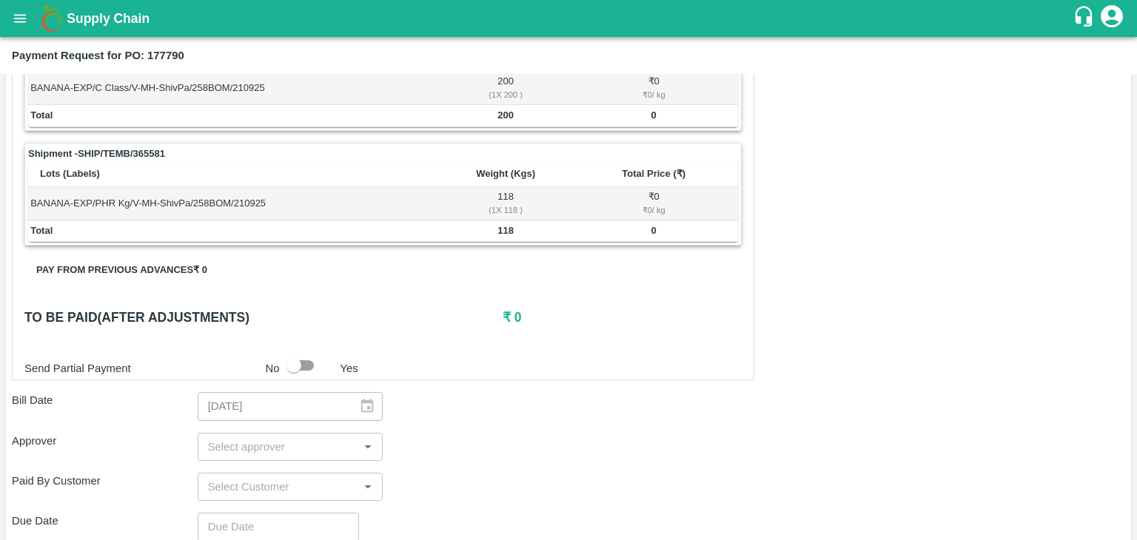
scroll to position [660, 0]
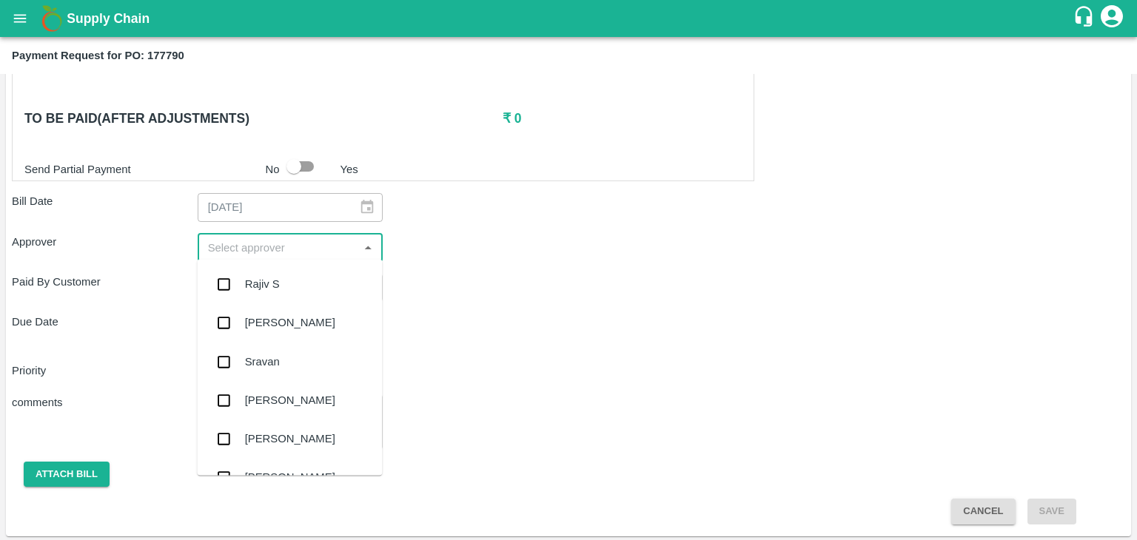
click at [339, 243] on input "input" at bounding box center [278, 247] width 152 height 19
type input "Ajit"
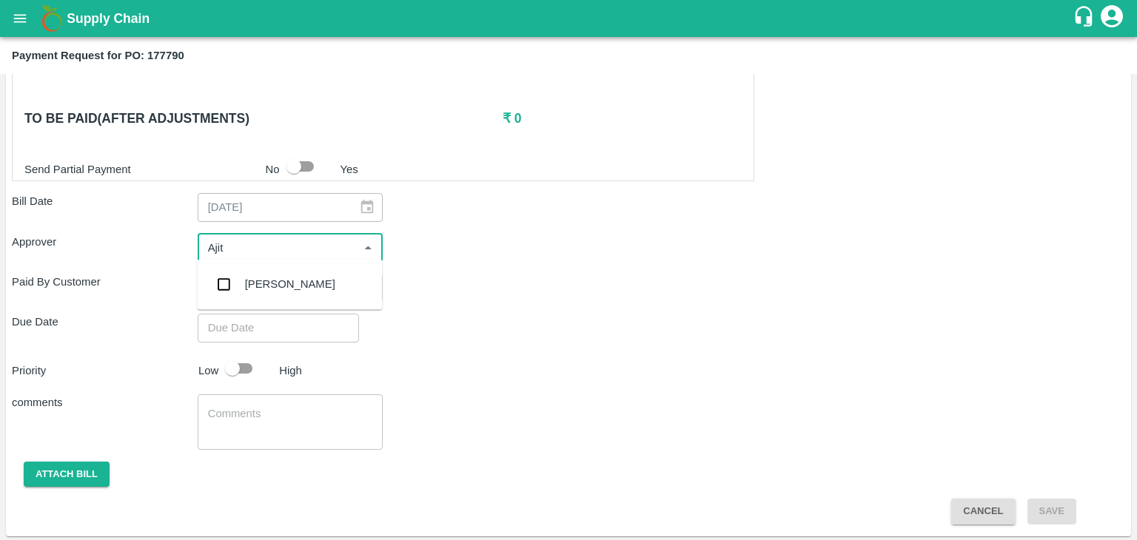
click at [275, 282] on div "Ajit Otari" at bounding box center [290, 284] width 90 height 16
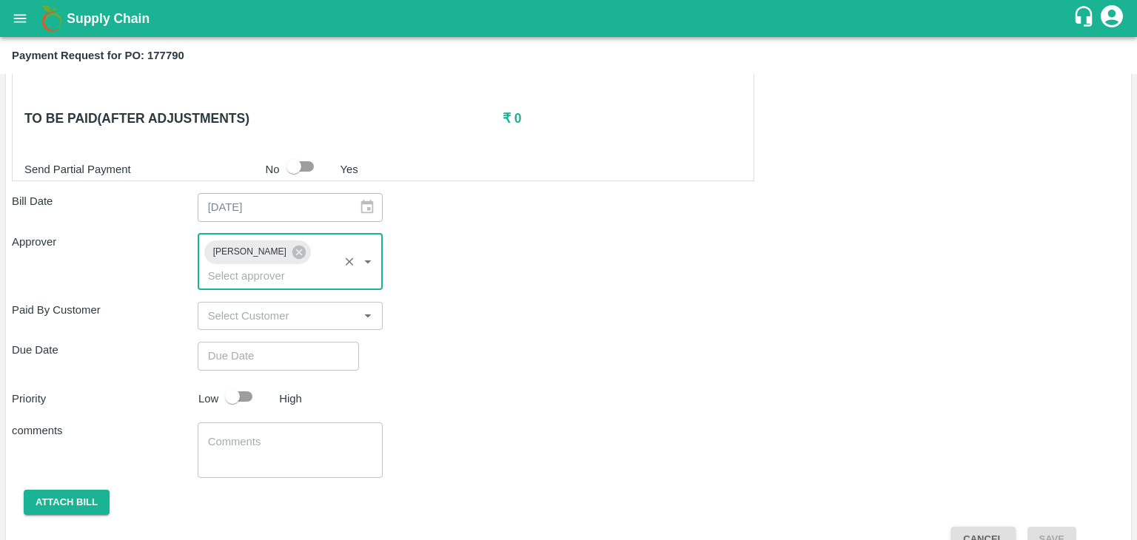
type input "DD/MM/YYYY hh:mm aa"
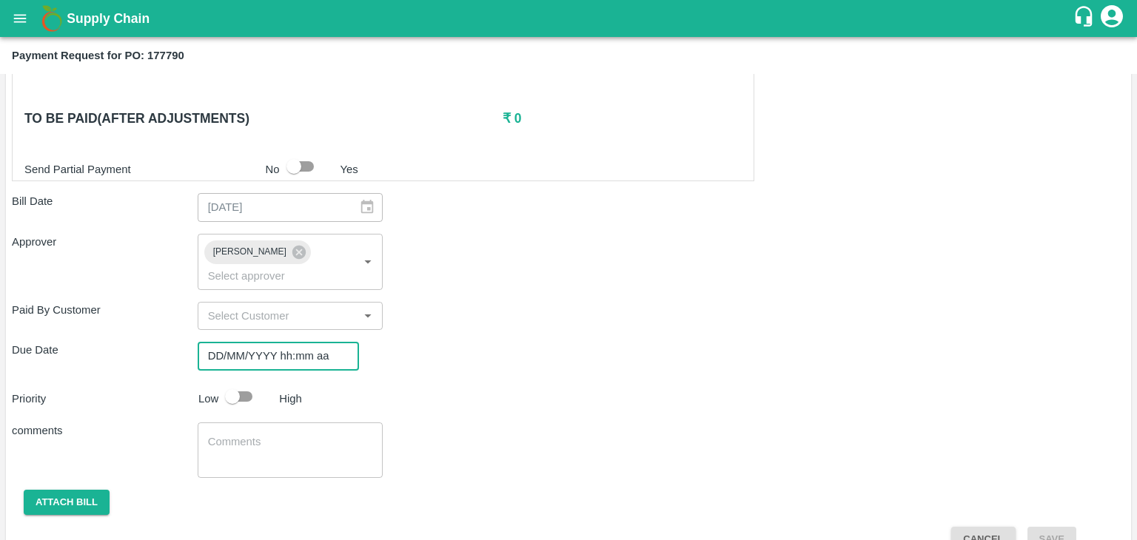
click at [309, 342] on input "DD/MM/YYYY hh:mm aa" at bounding box center [273, 356] width 151 height 28
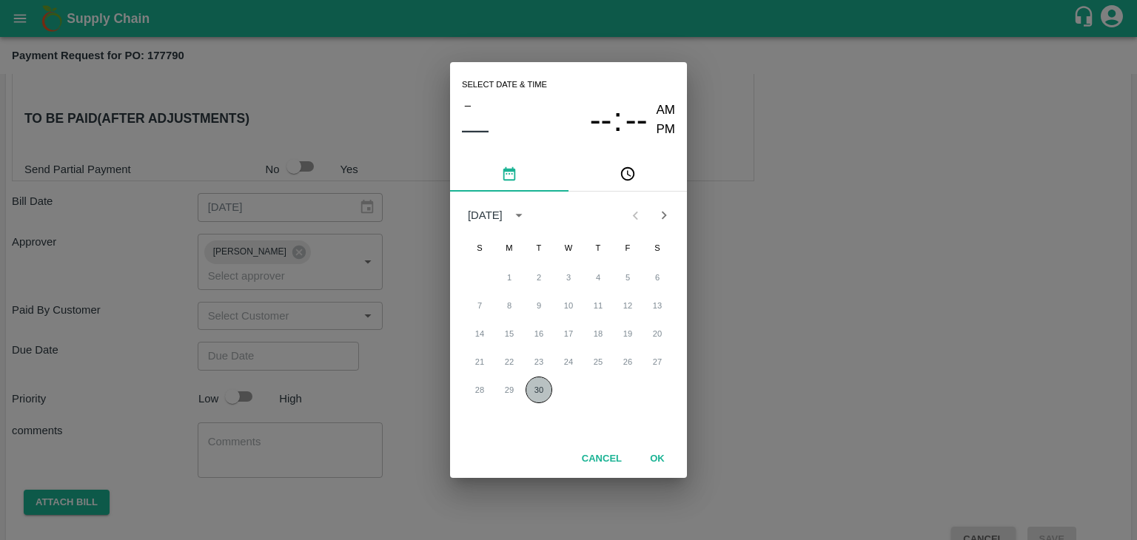
click at [533, 392] on button "30" at bounding box center [538, 390] width 27 height 27
type input "30/09/2025 12:00 AM"
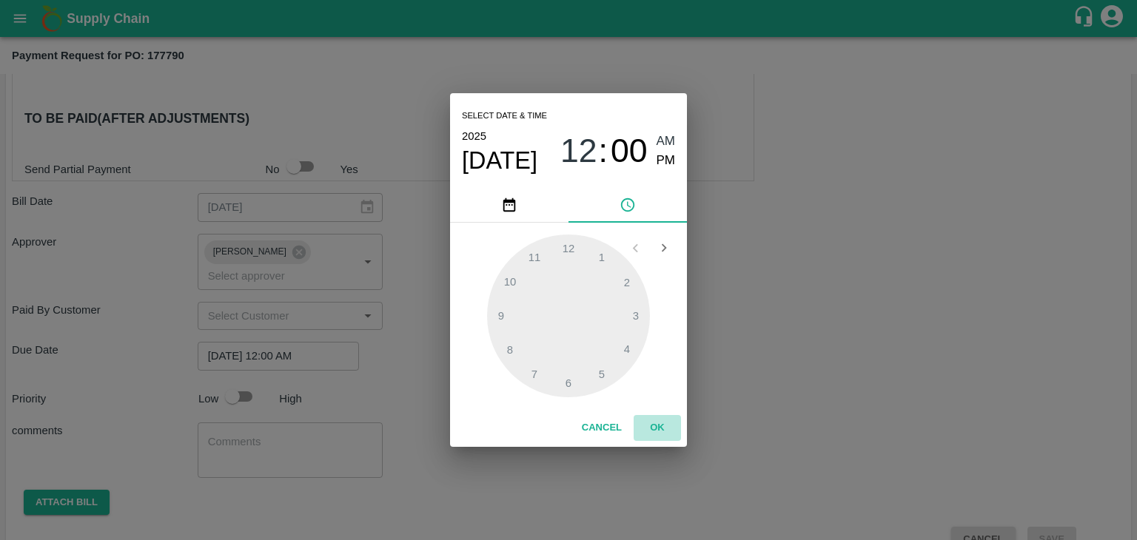
click at [661, 430] on button "OK" at bounding box center [657, 428] width 47 height 26
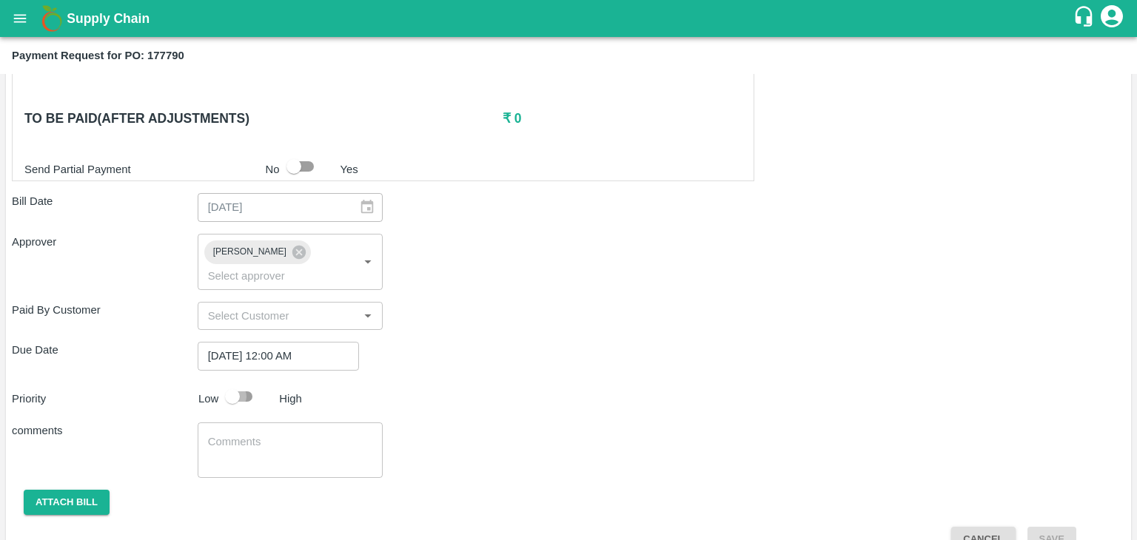
click at [237, 383] on input "checkbox" at bounding box center [232, 397] width 84 height 28
checkbox input "true"
click at [284, 434] on textarea at bounding box center [290, 449] width 165 height 31
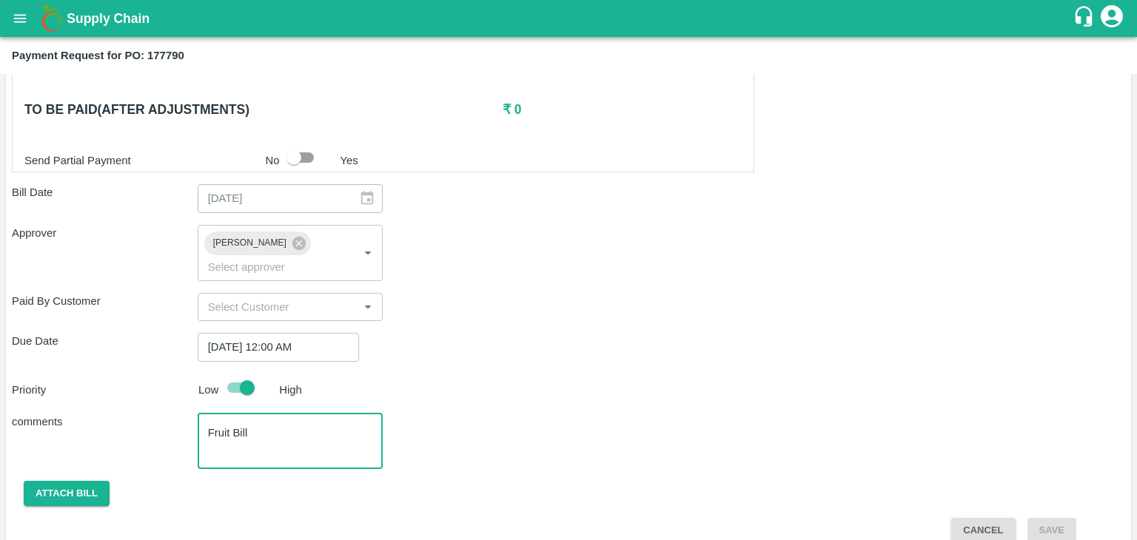
type textarea "Fruit Bill"
